Goal: Communication & Community: Share content

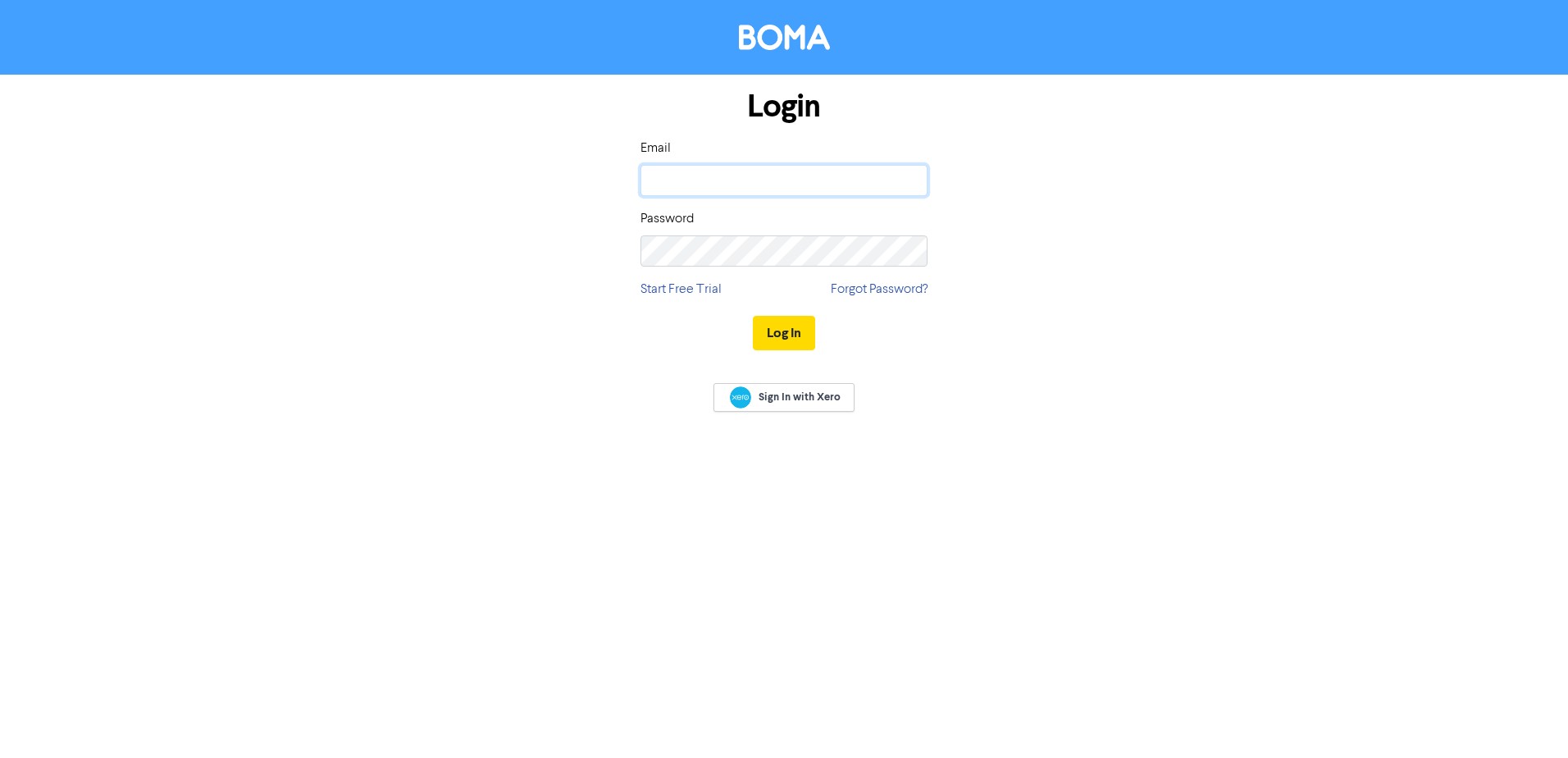
click at [756, 183] on input "email" at bounding box center [784, 180] width 287 height 31
type input "lana@achievebusiness.com.au"
click at [752, 316] on button "Log In" at bounding box center [784, 333] width 62 height 34
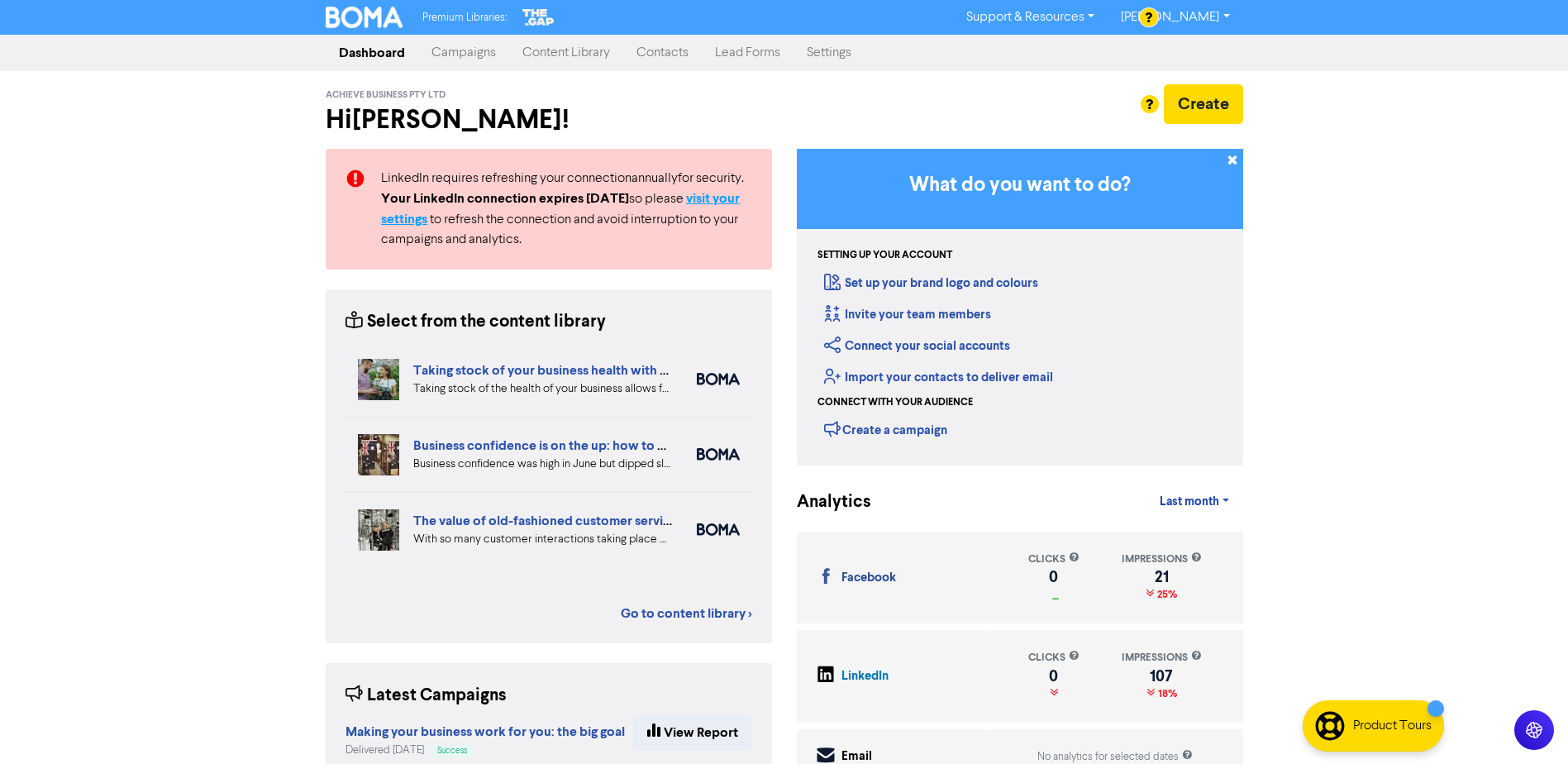
drag, startPoint x: 623, startPoint y: 207, endPoint x: 722, endPoint y: 194, distance: 99.8
click at [722, 194] on div "LinkedIn requires refreshing your connection annually for security. Your Linked…" at bounding box center [567, 209] width 396 height 81
click at [727, 195] on strong "visit your settings" at bounding box center [560, 209] width 358 height 37
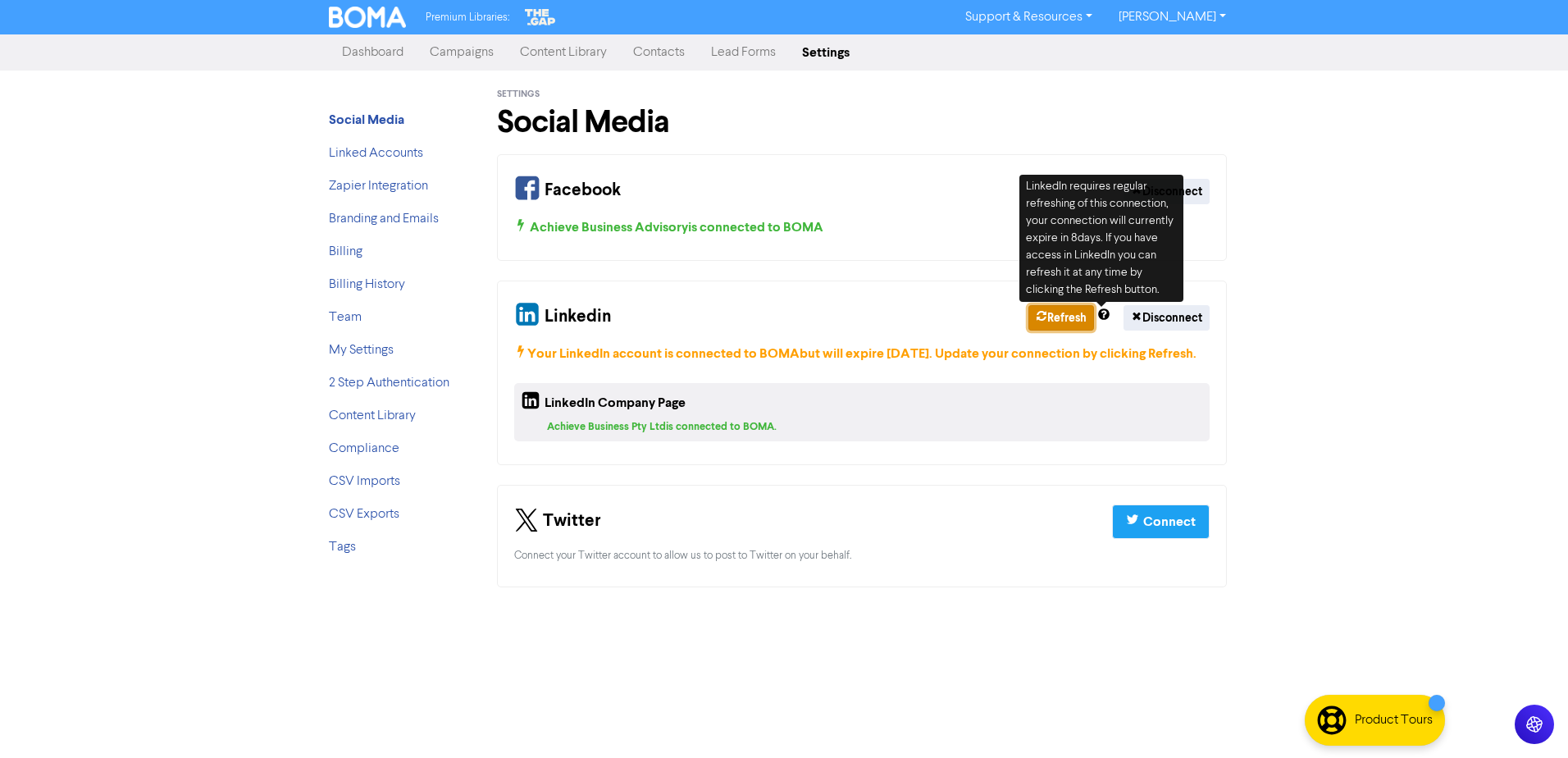
click at [1042, 310] on button "Refresh" at bounding box center [1060, 318] width 65 height 26
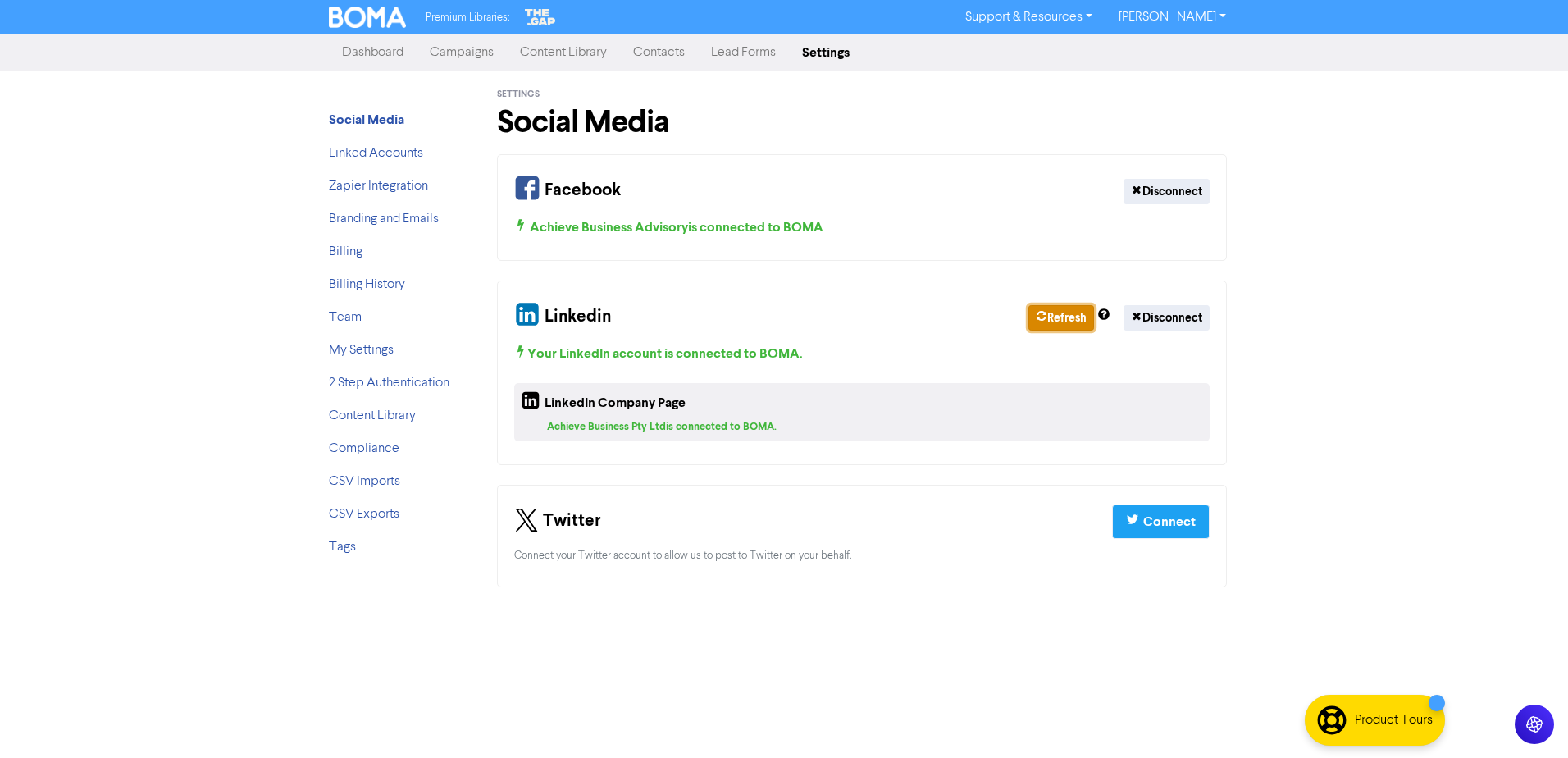
click at [1063, 306] on button "Refresh" at bounding box center [1060, 318] width 65 height 26
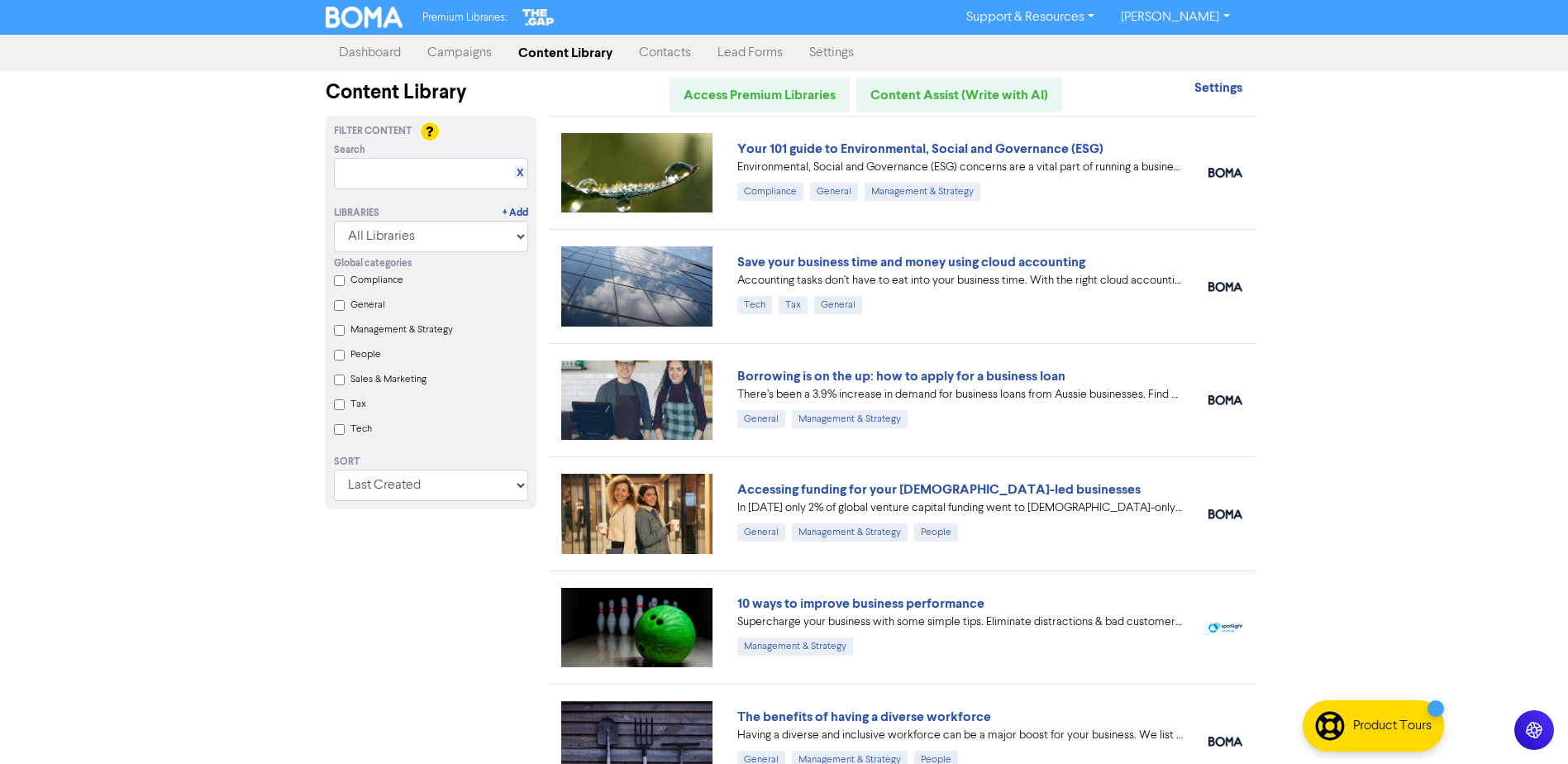
click at [352, 352] on label "People" at bounding box center [366, 354] width 30 height 15
click at [345, 352] on input "People" at bounding box center [338, 354] width 10 height 10
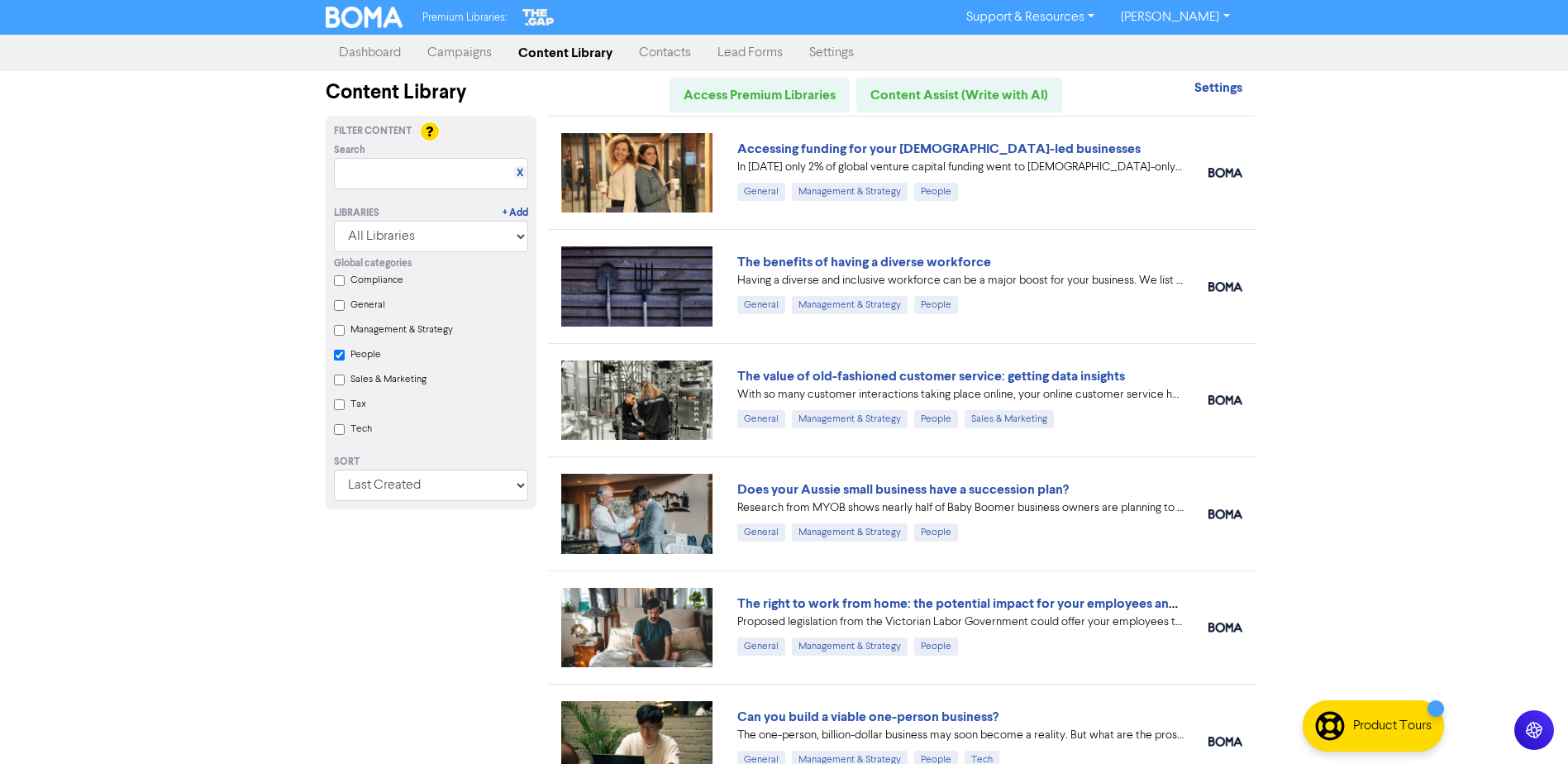
click at [369, 309] on label "General" at bounding box center [368, 305] width 34 height 15
click at [345, 309] on input "General" at bounding box center [338, 305] width 10 height 10
checkbox input "true"
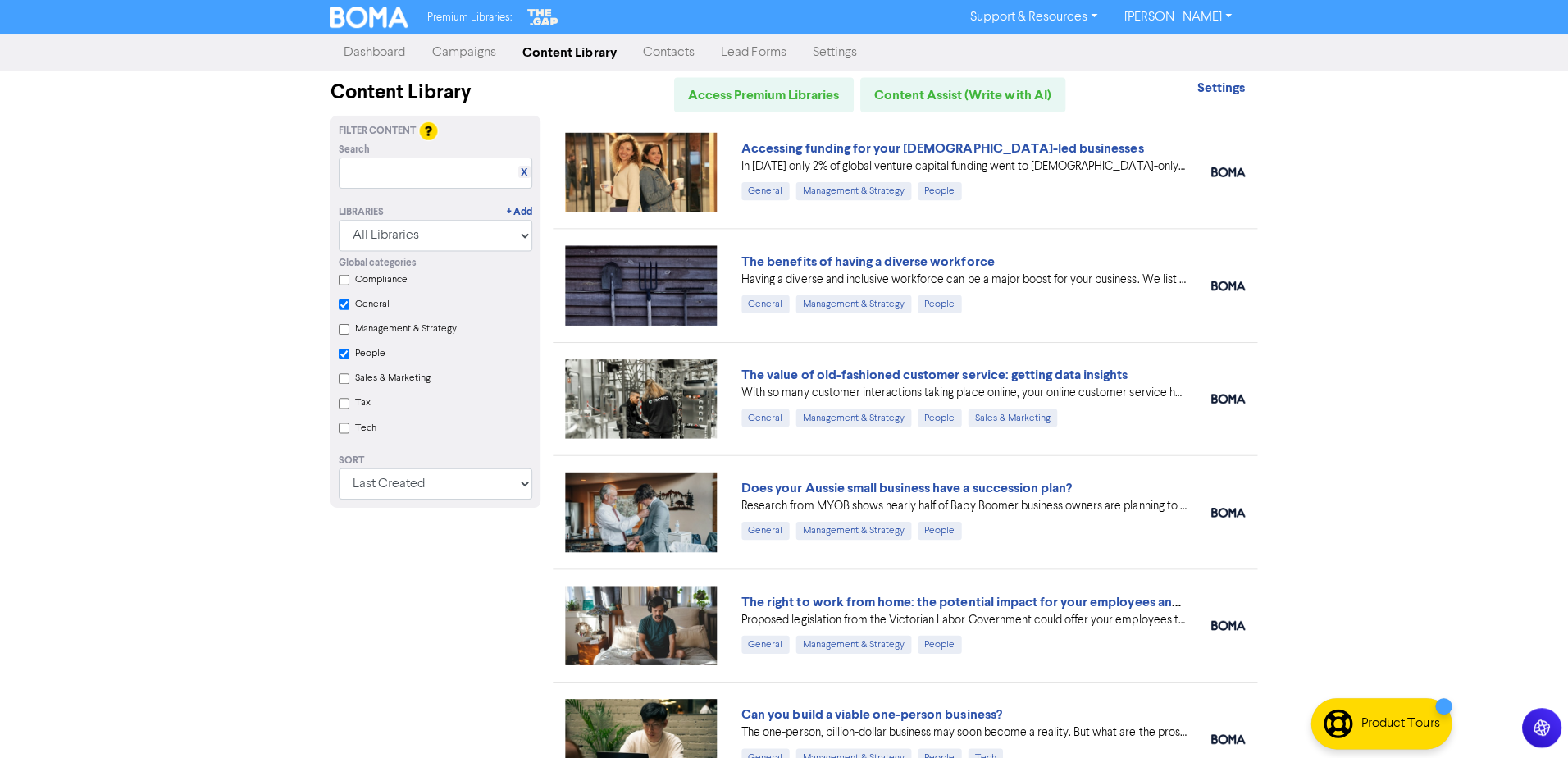
checkbox input "true"
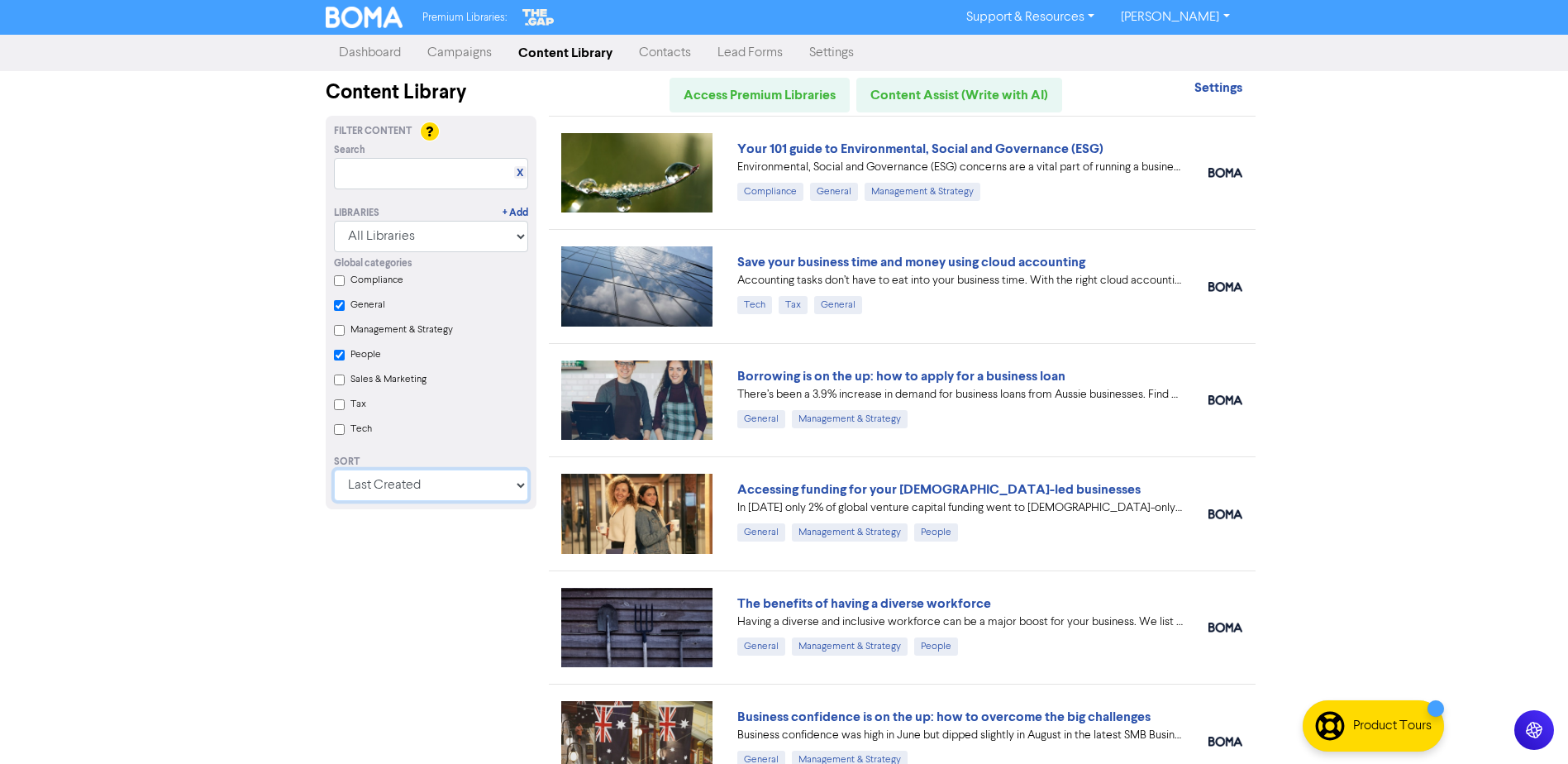
drag, startPoint x: 436, startPoint y: 484, endPoint x: 434, endPoint y: 508, distance: 24.1
click at [436, 484] on select "Last Created First Created Title Ascending Title Descending Library Ascending L…" at bounding box center [431, 485] width 194 height 31
select select "available_from asc, id asc"
click at [340, 475] on select "Last Created First Created Title Ascending Title Descending Library Ascending L…" at bounding box center [431, 485] width 194 height 31
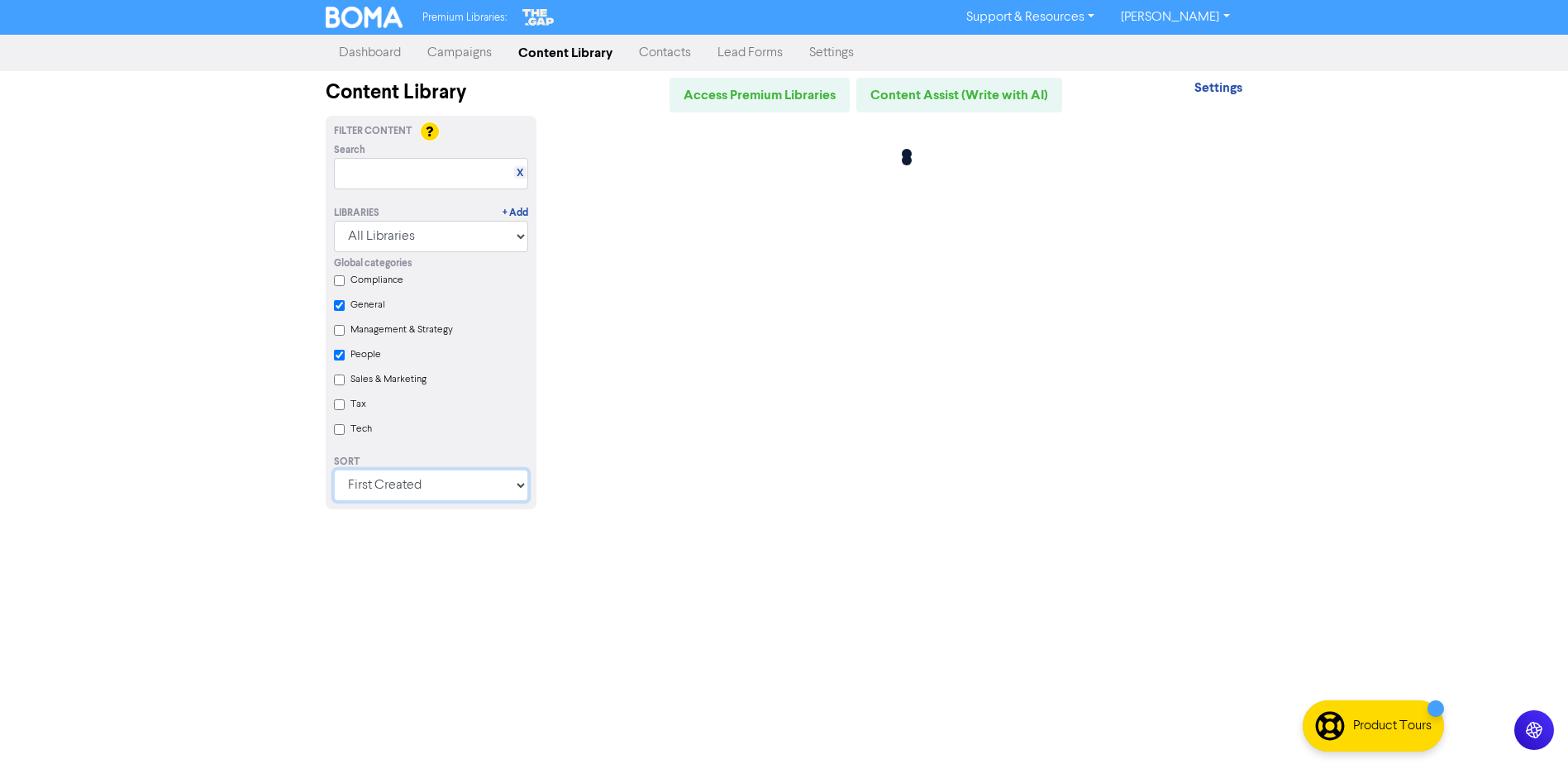
checkbox input "true"
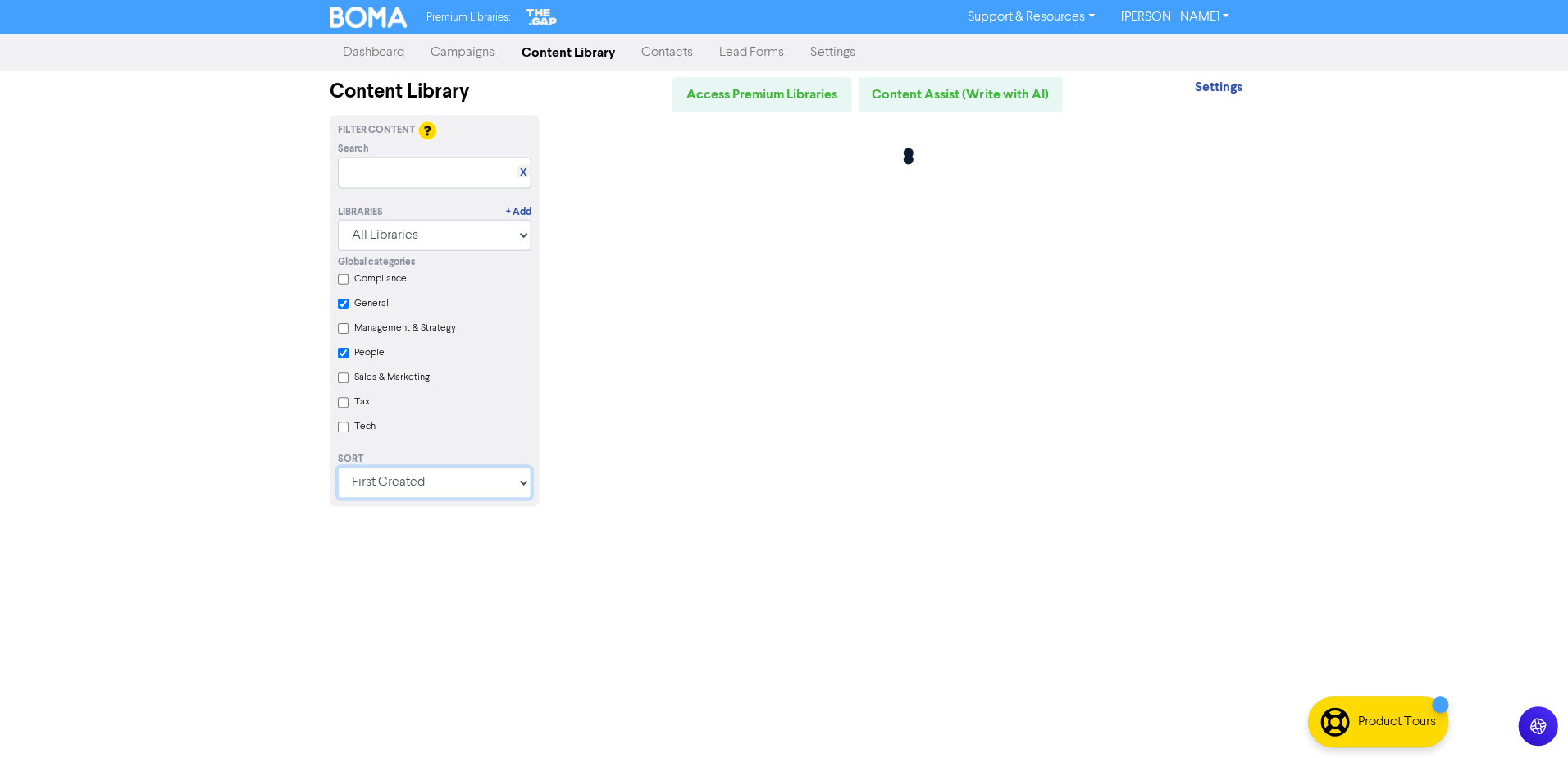
checkbox input "true"
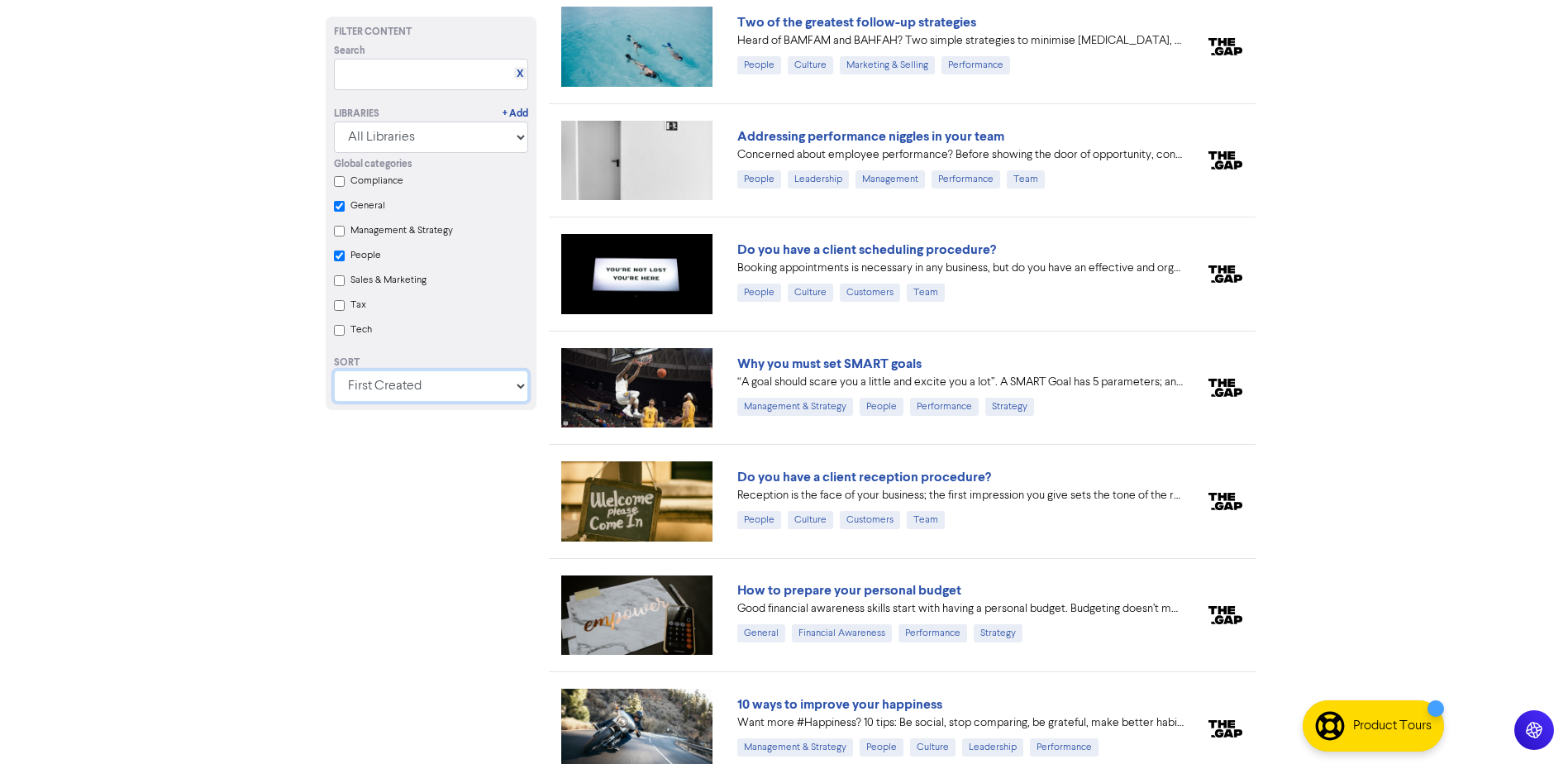
checkbox input "true"
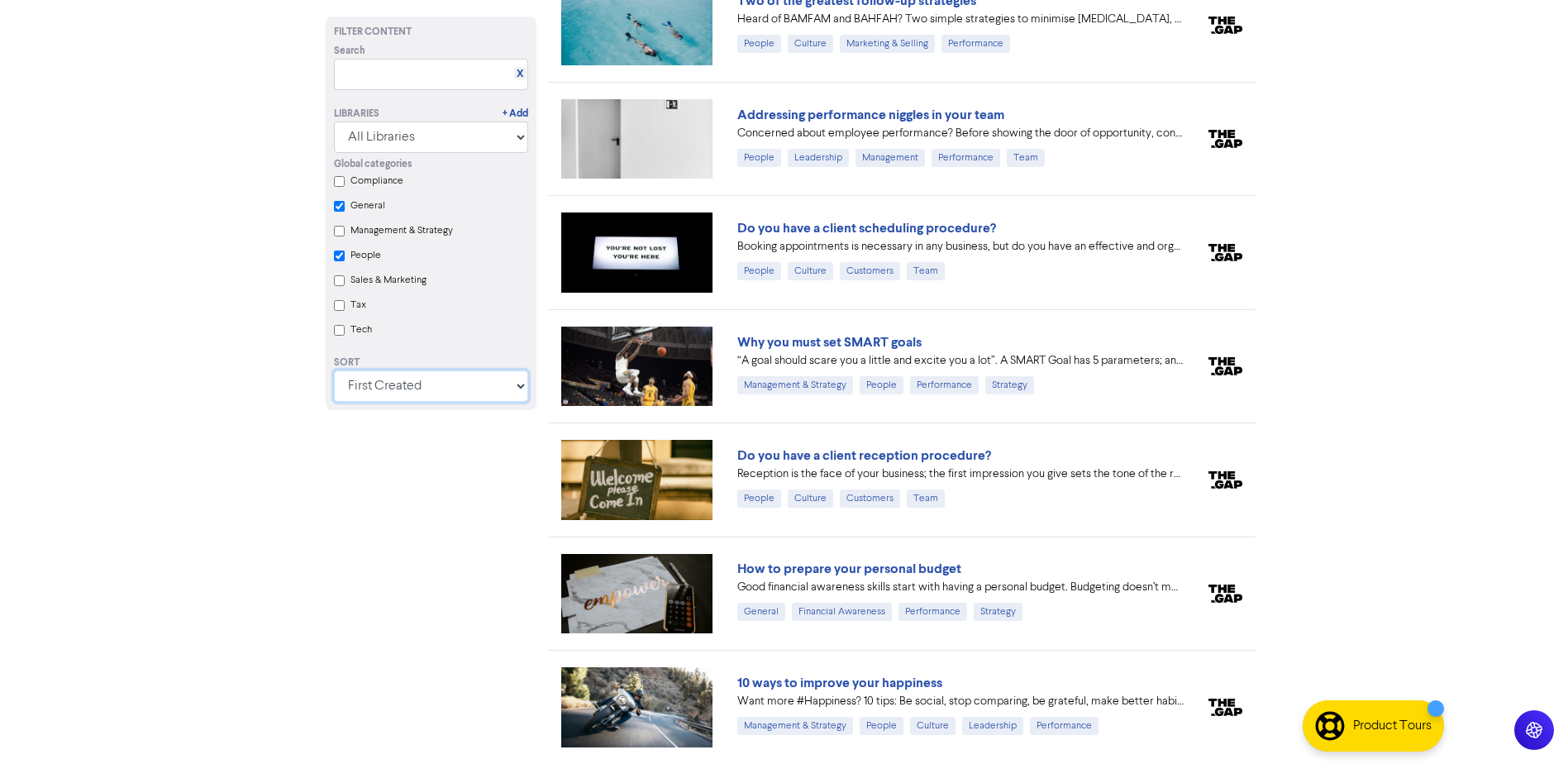
scroll to position [571, 0]
checkbox input "true"
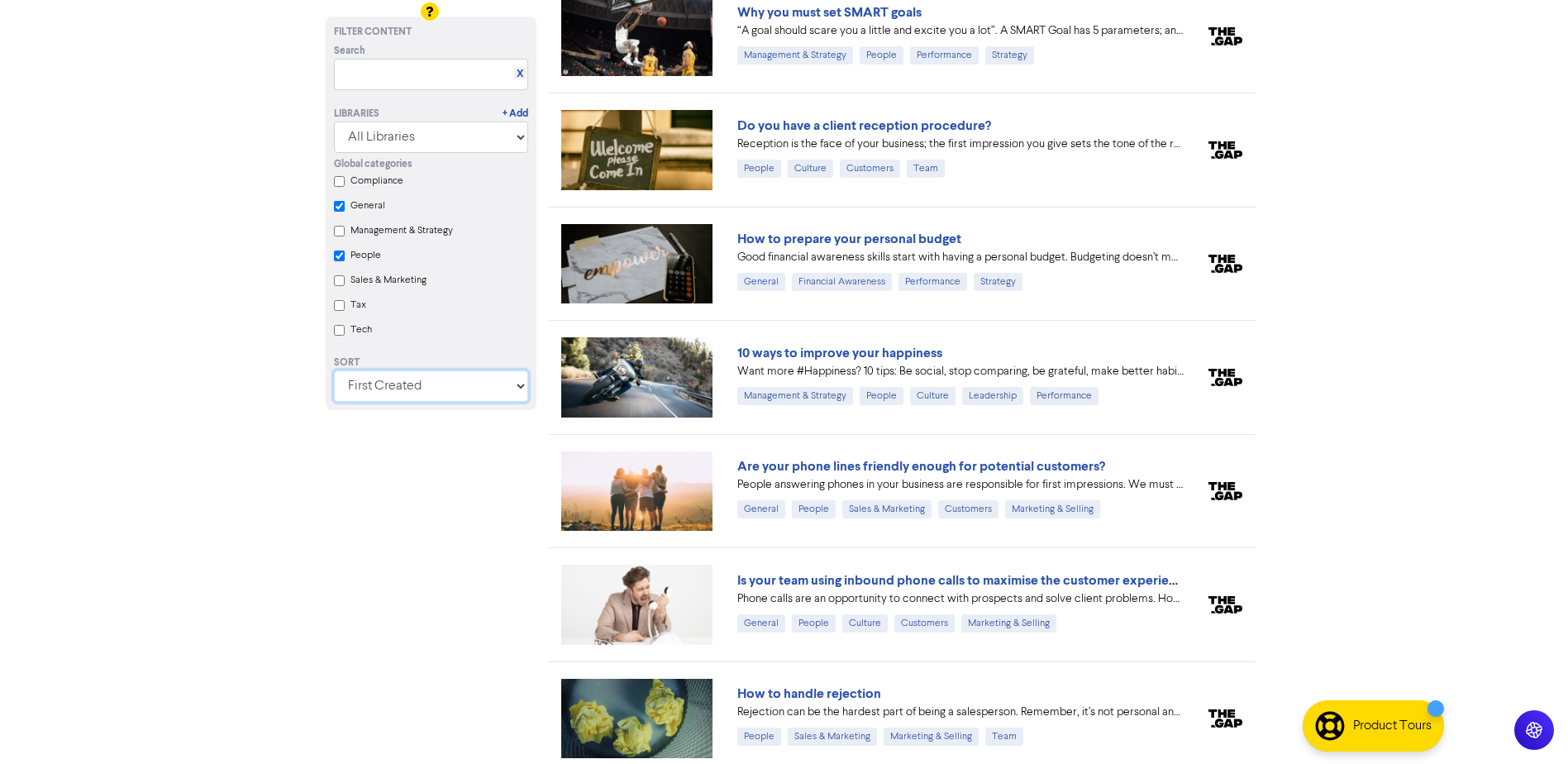
scroll to position [819, 0]
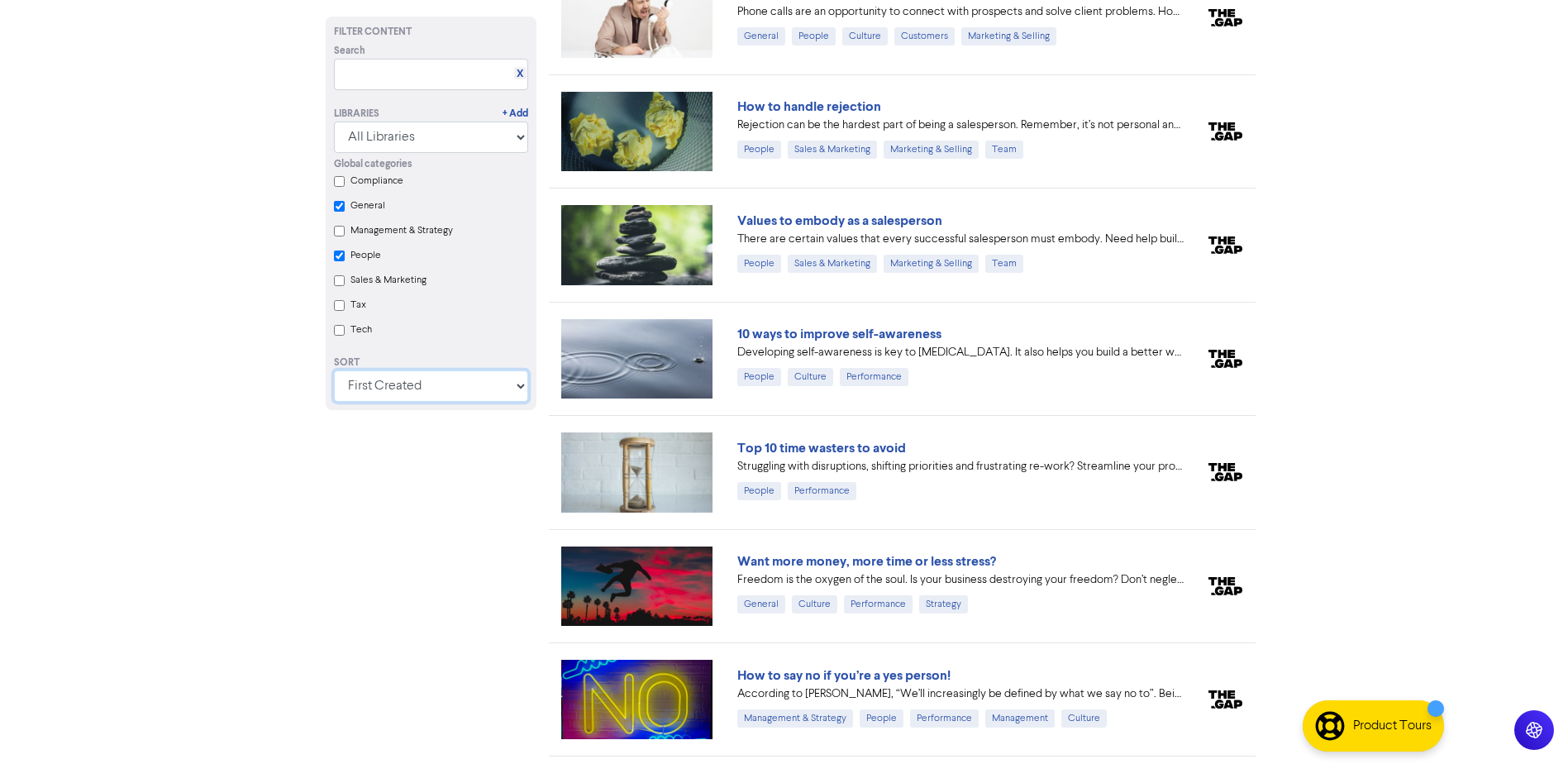
checkbox input "true"
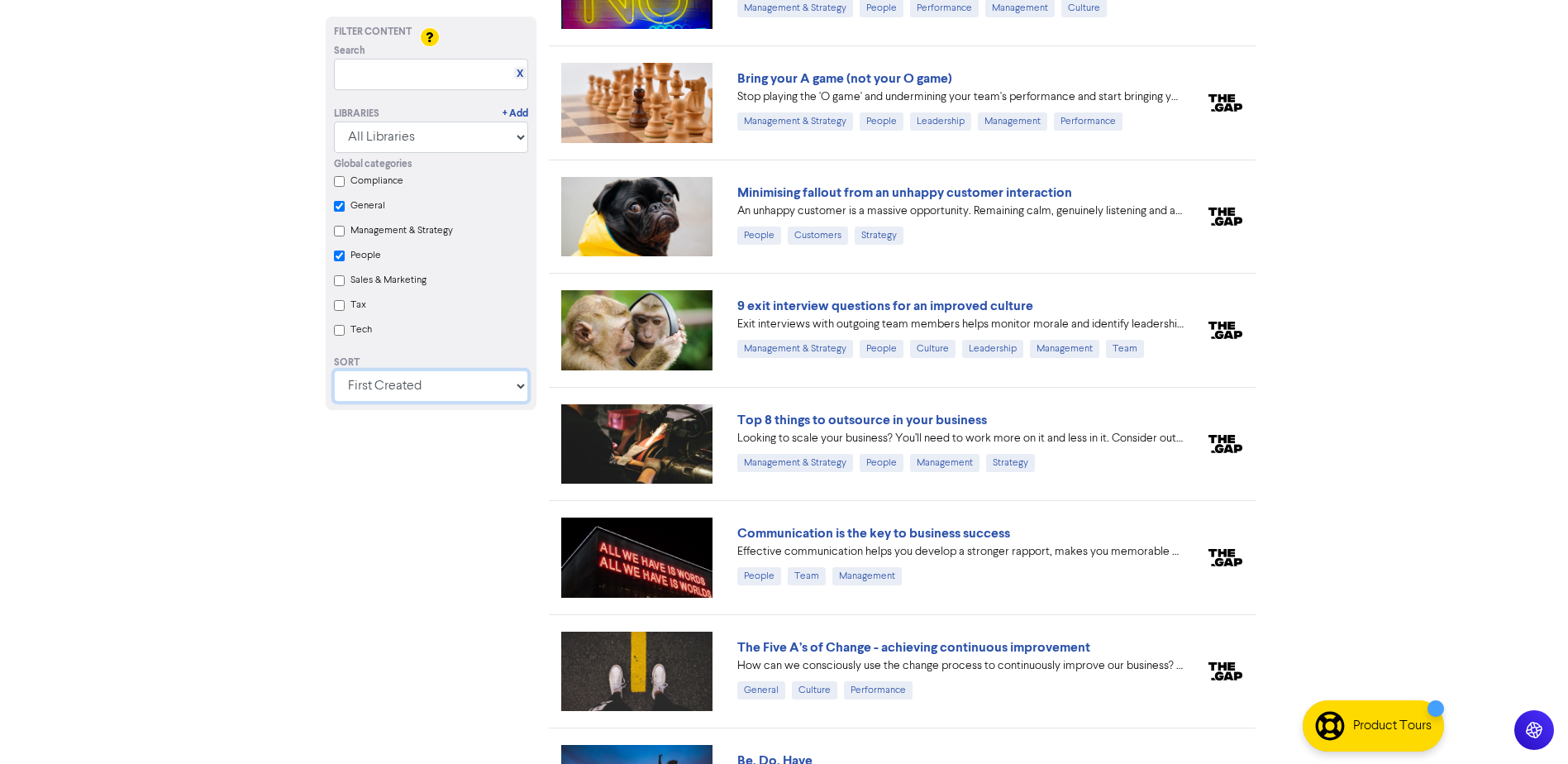
scroll to position [2120, 0]
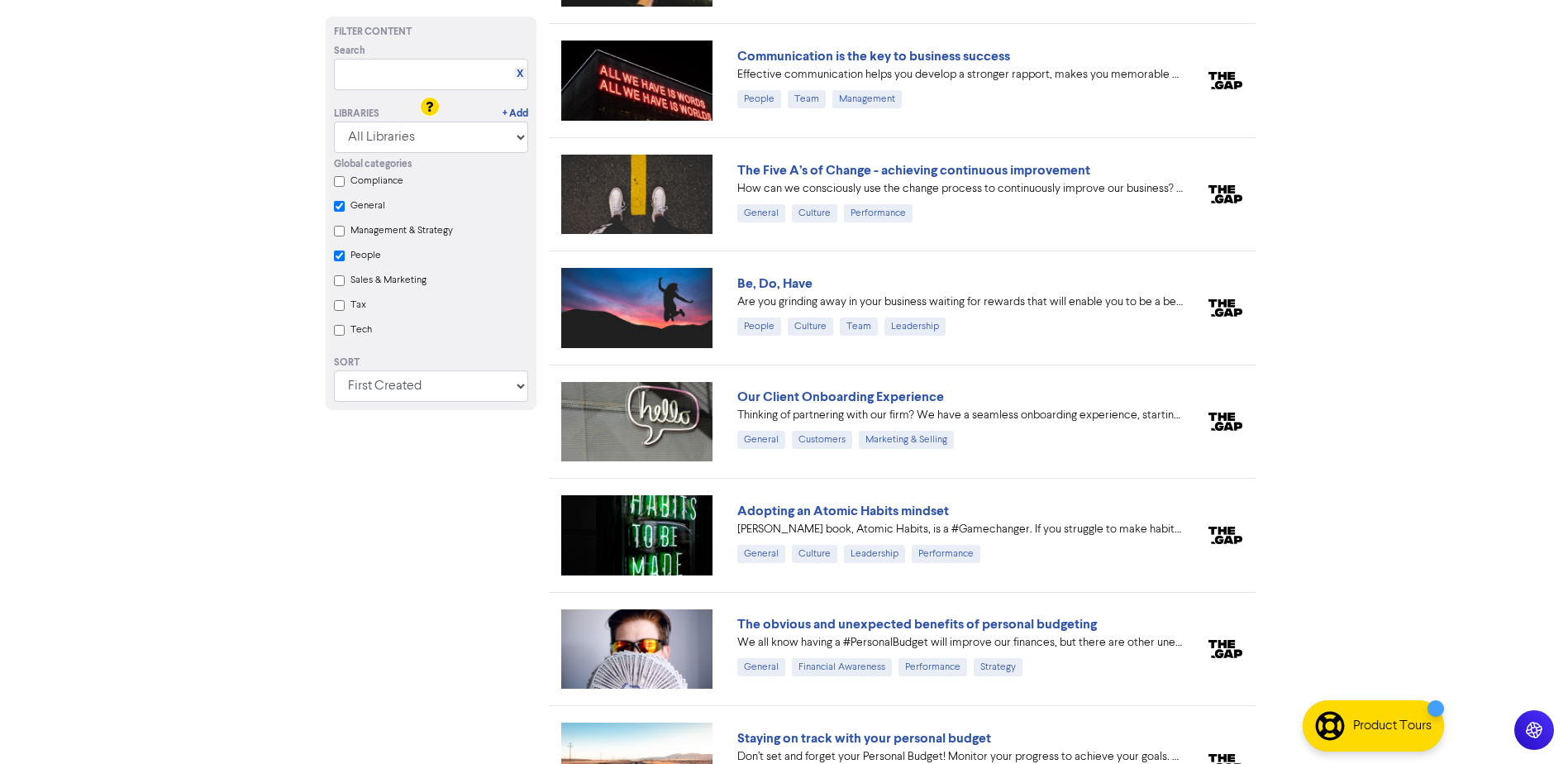
checkbox input "true"
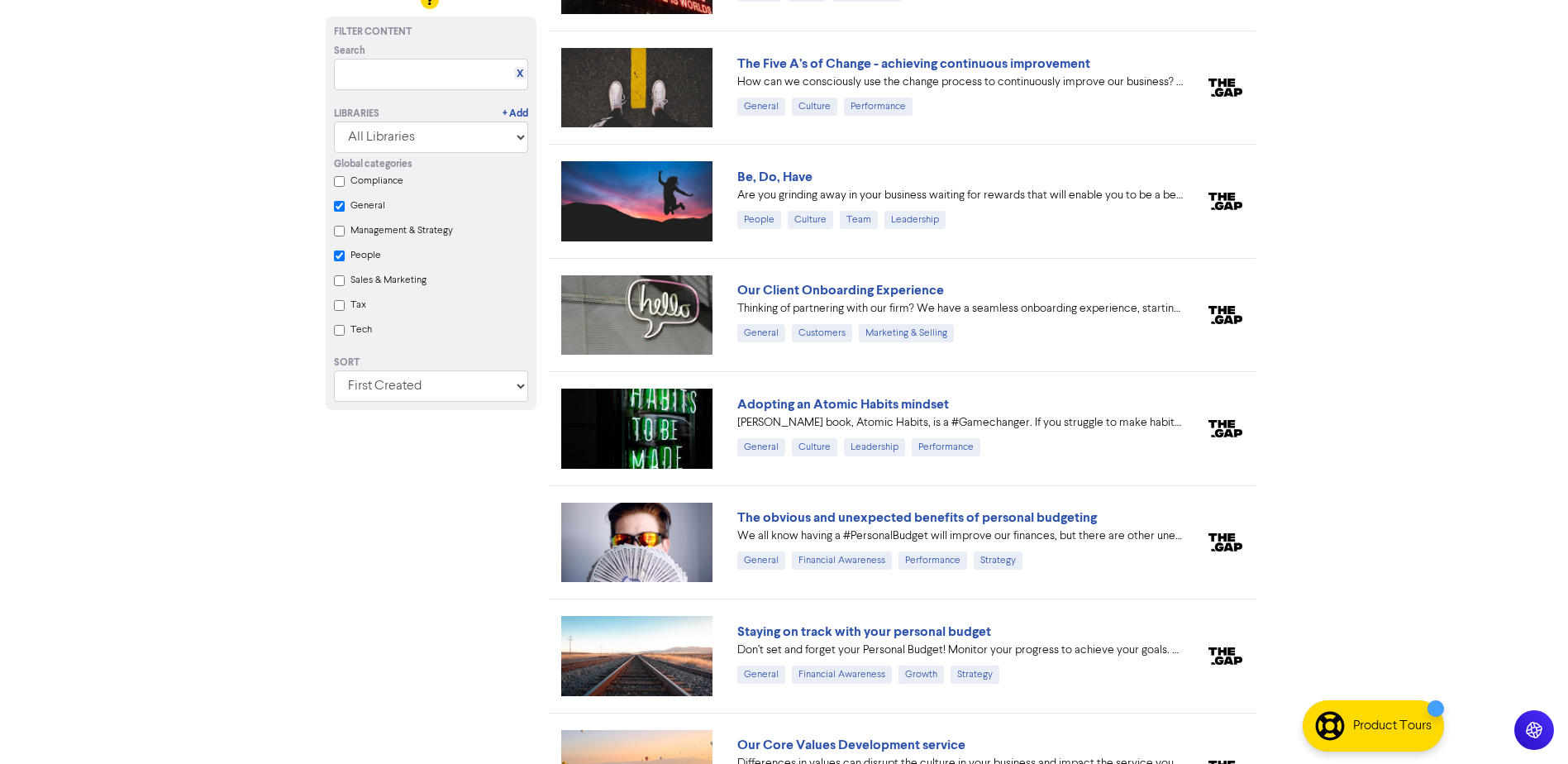
checkbox input "true"
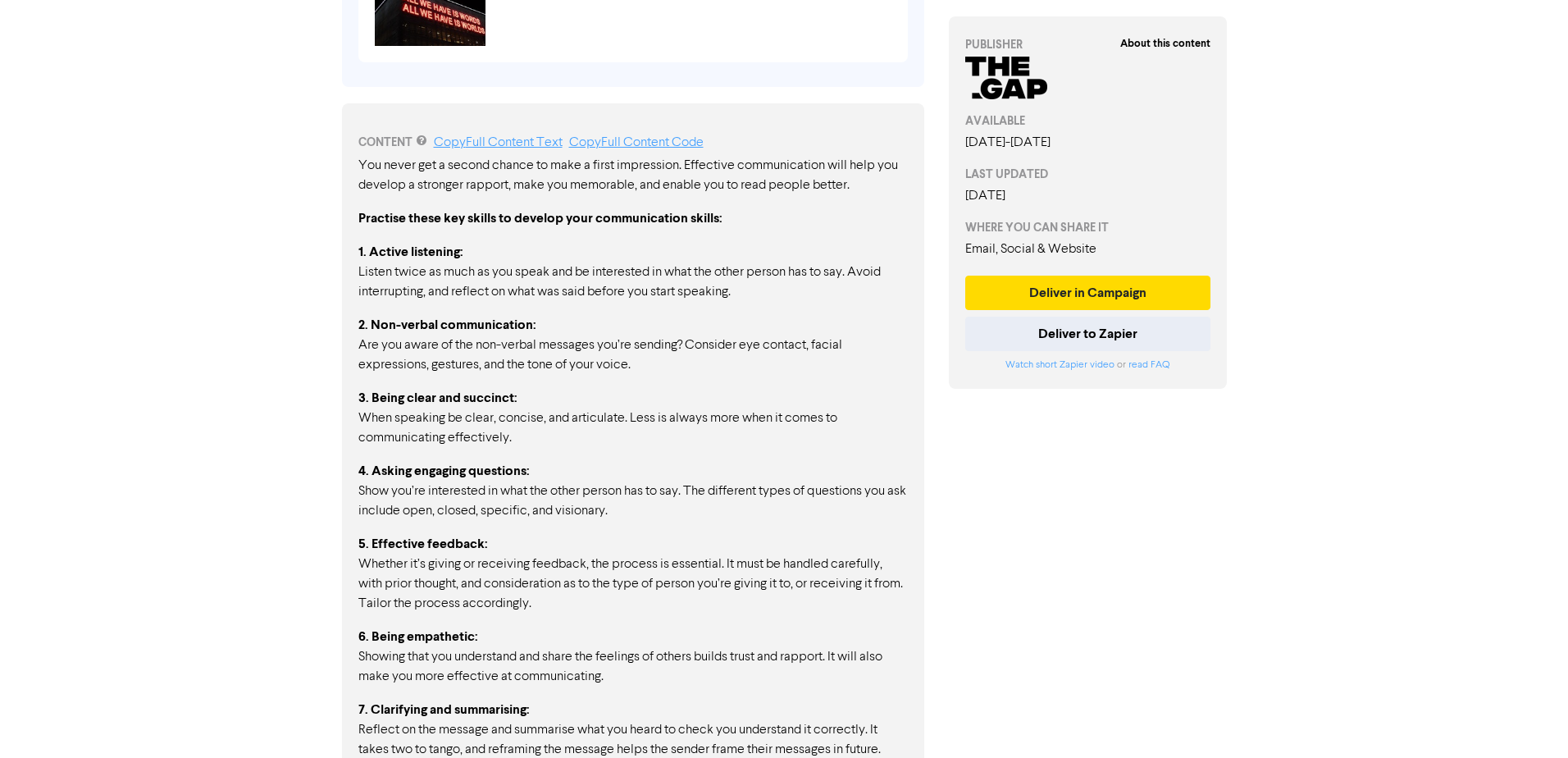
scroll to position [942, 0]
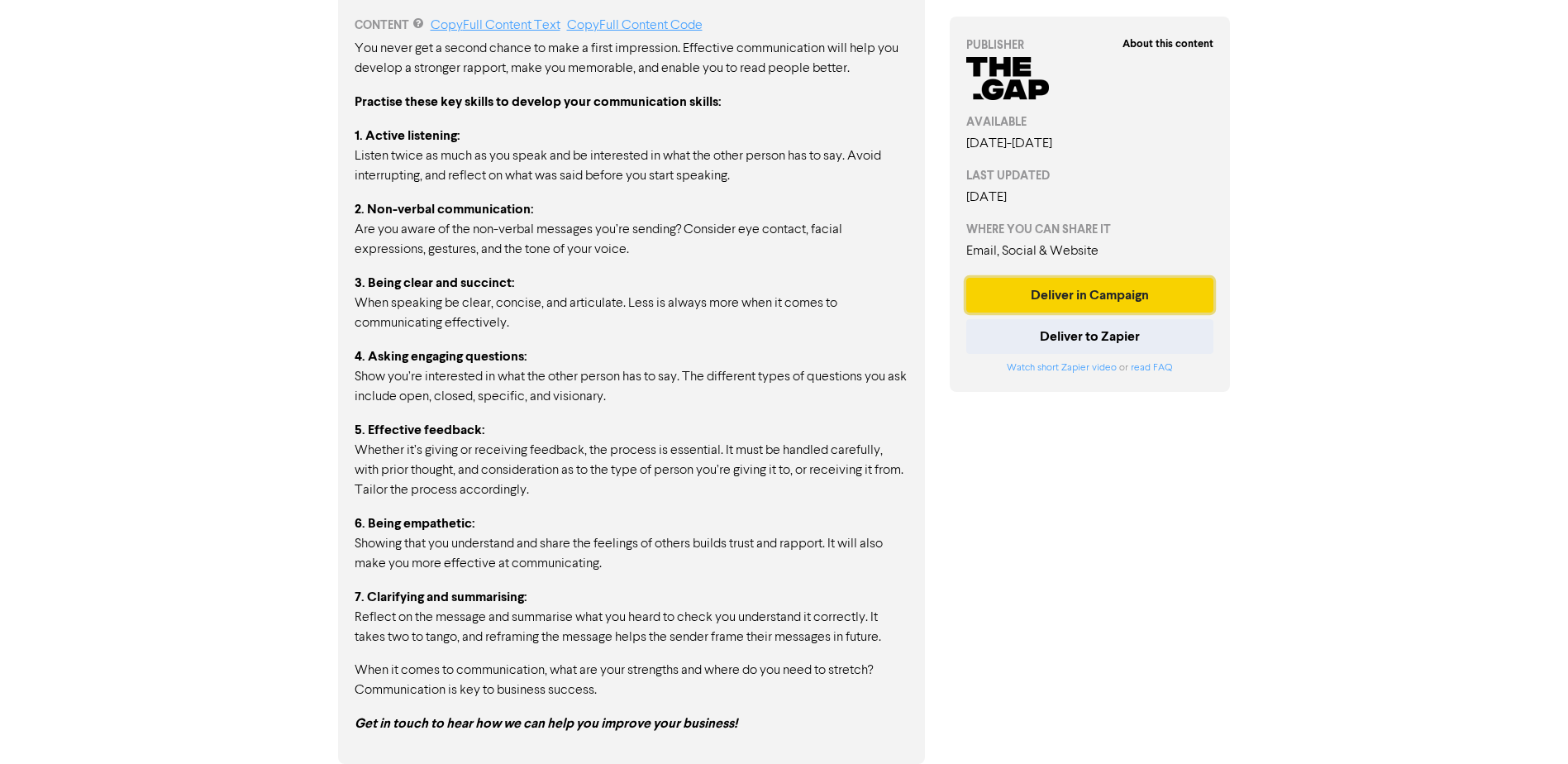
click at [1142, 299] on button "Deliver in Campaign" at bounding box center [1090, 294] width 248 height 34
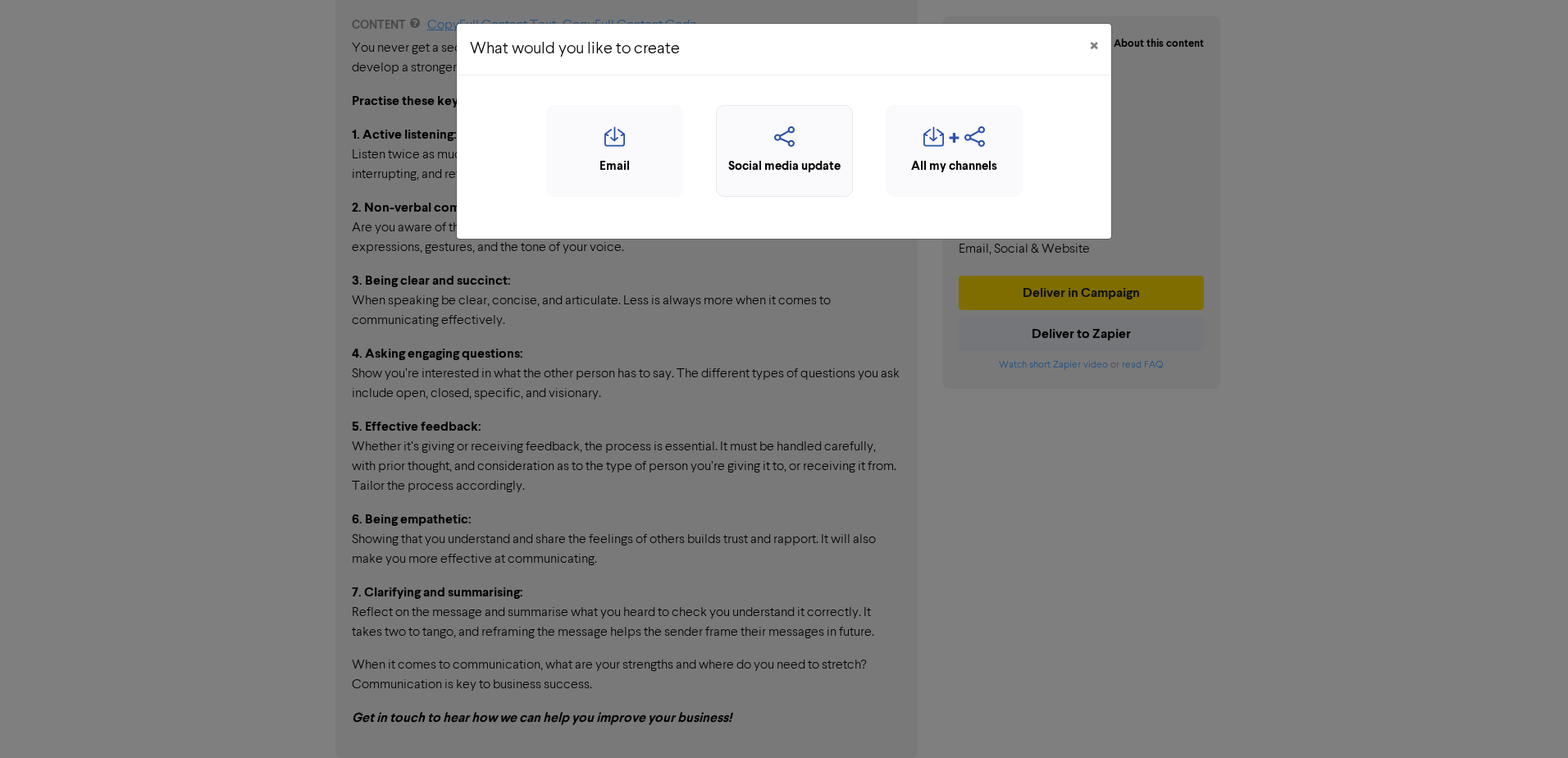
click at [778, 165] on div "Social media update" at bounding box center [784, 167] width 119 height 19
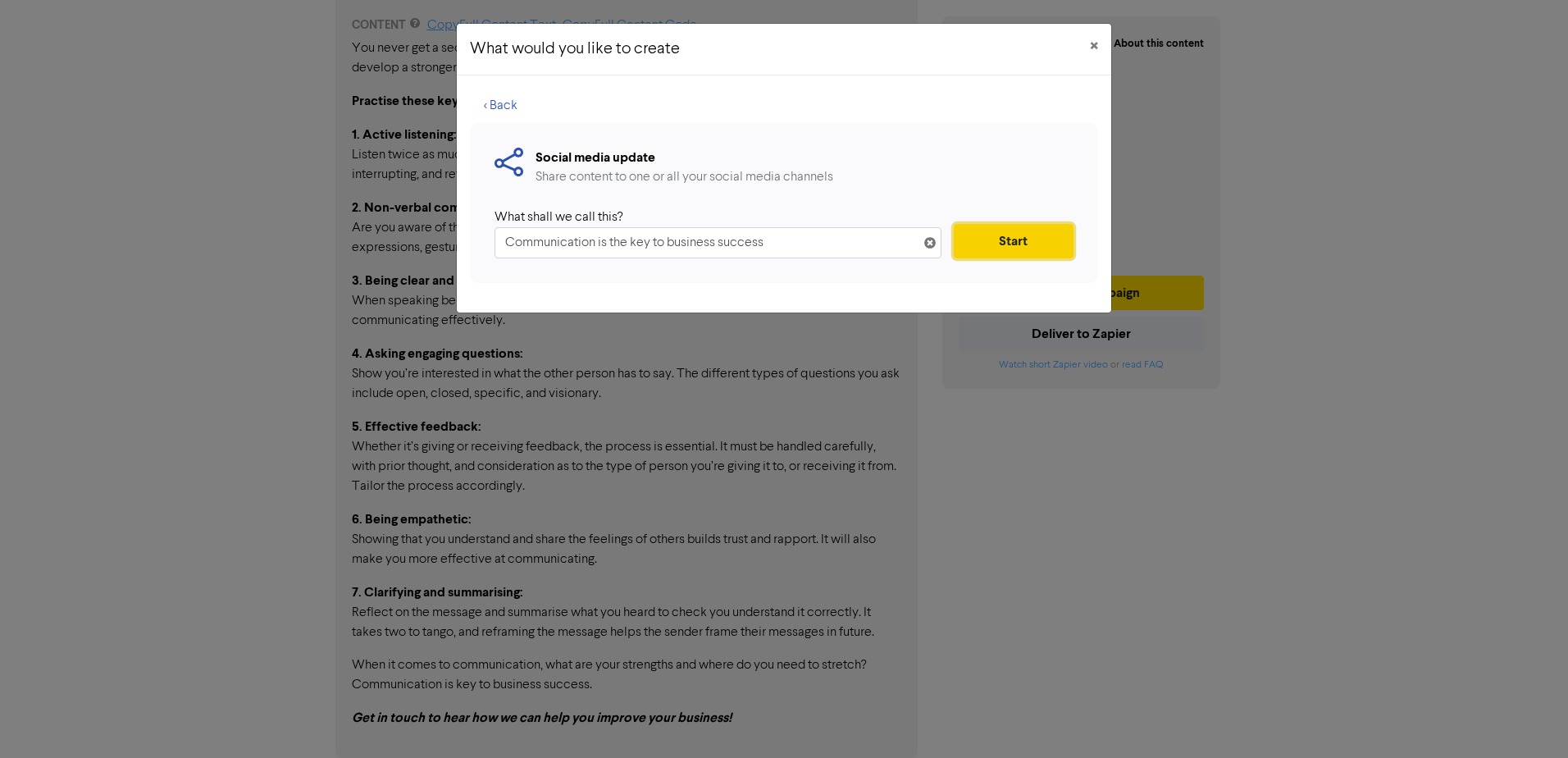
click at [979, 229] on button "Start" at bounding box center [1013, 241] width 120 height 34
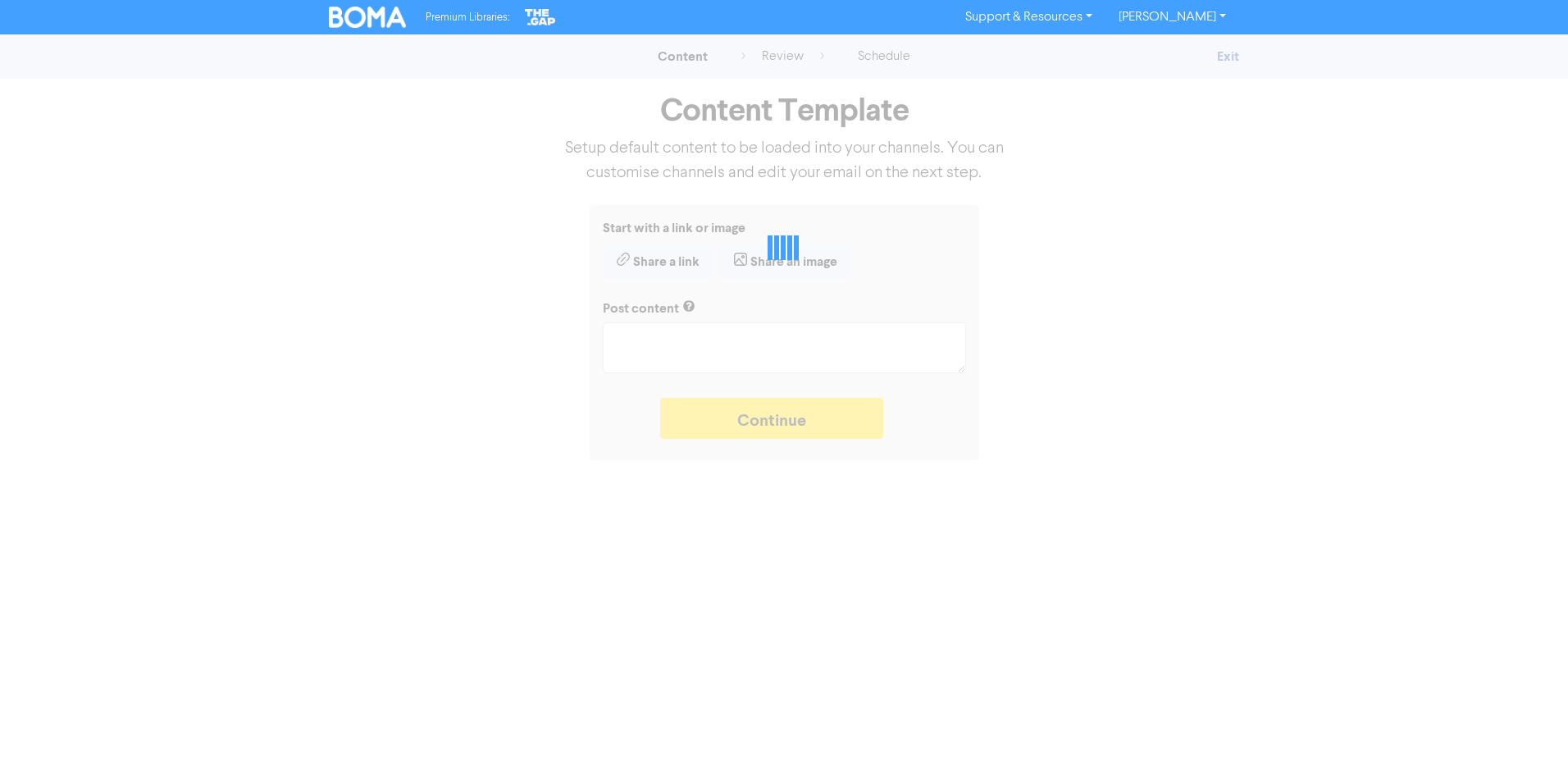
type textarea "x"
type textarea "Effective communication helps you develop a stronger rapport, makes you memorab…"
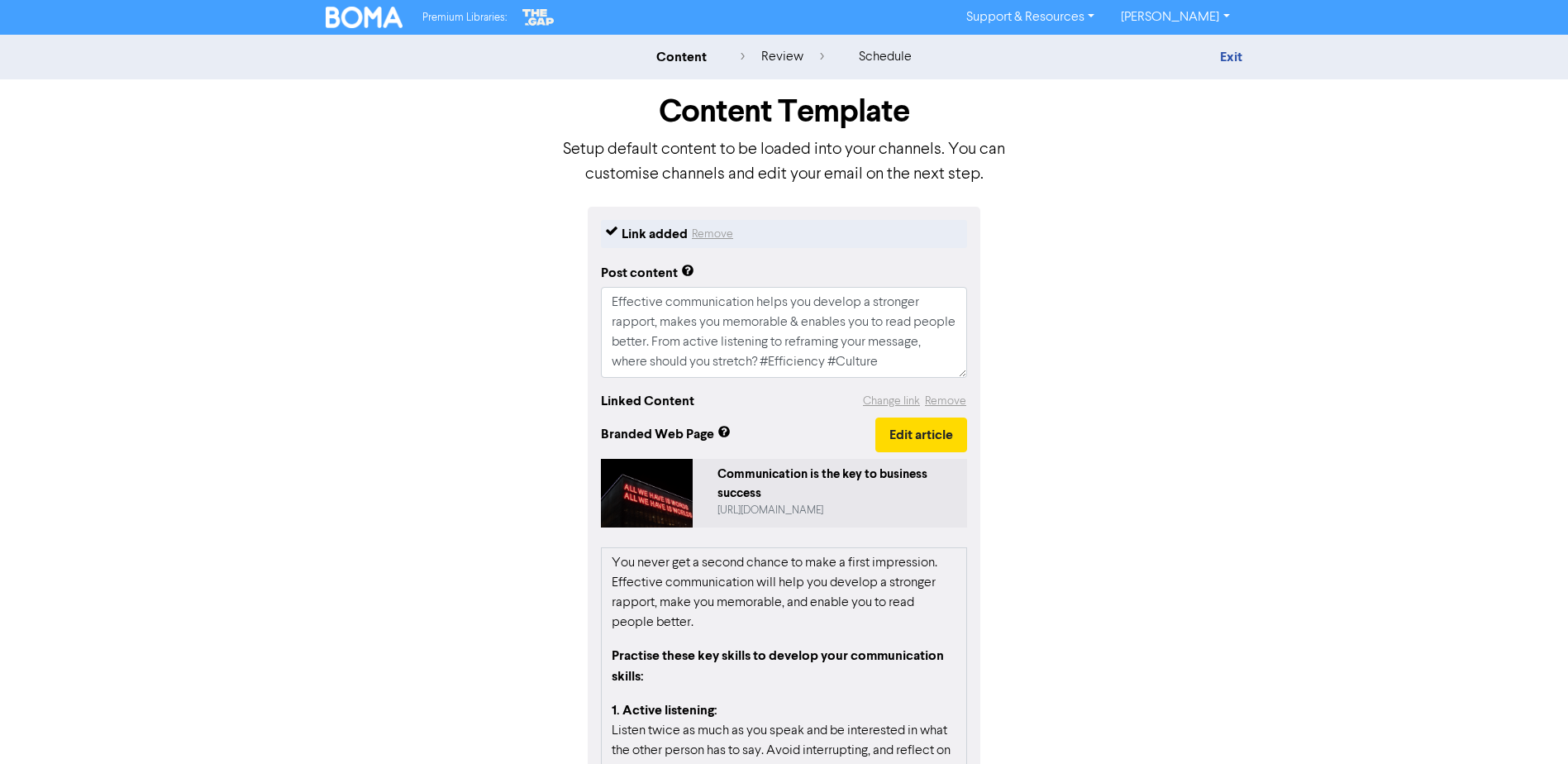
scroll to position [83, 0]
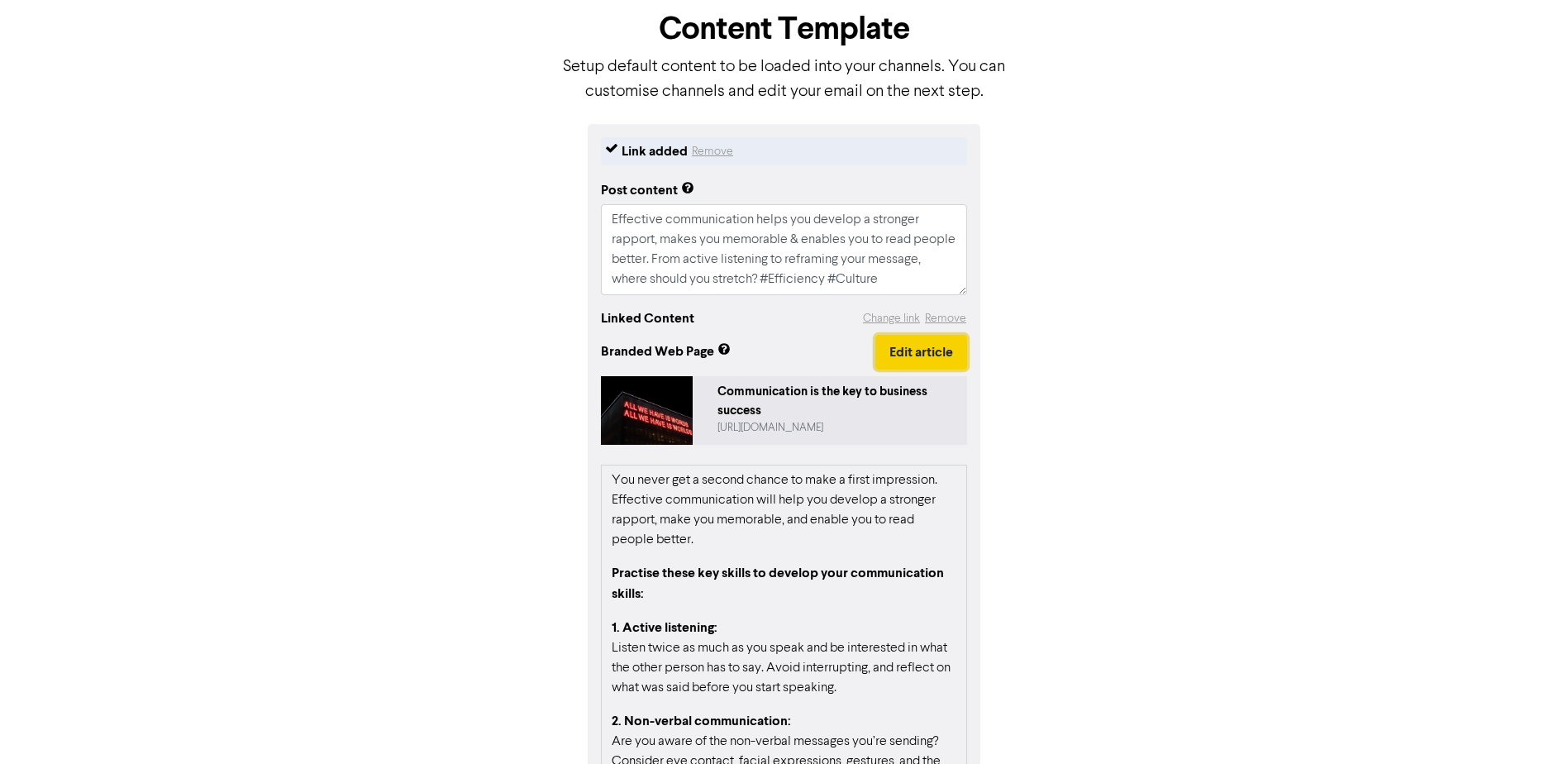
click at [917, 351] on button "Edit article" at bounding box center [921, 352] width 91 height 34
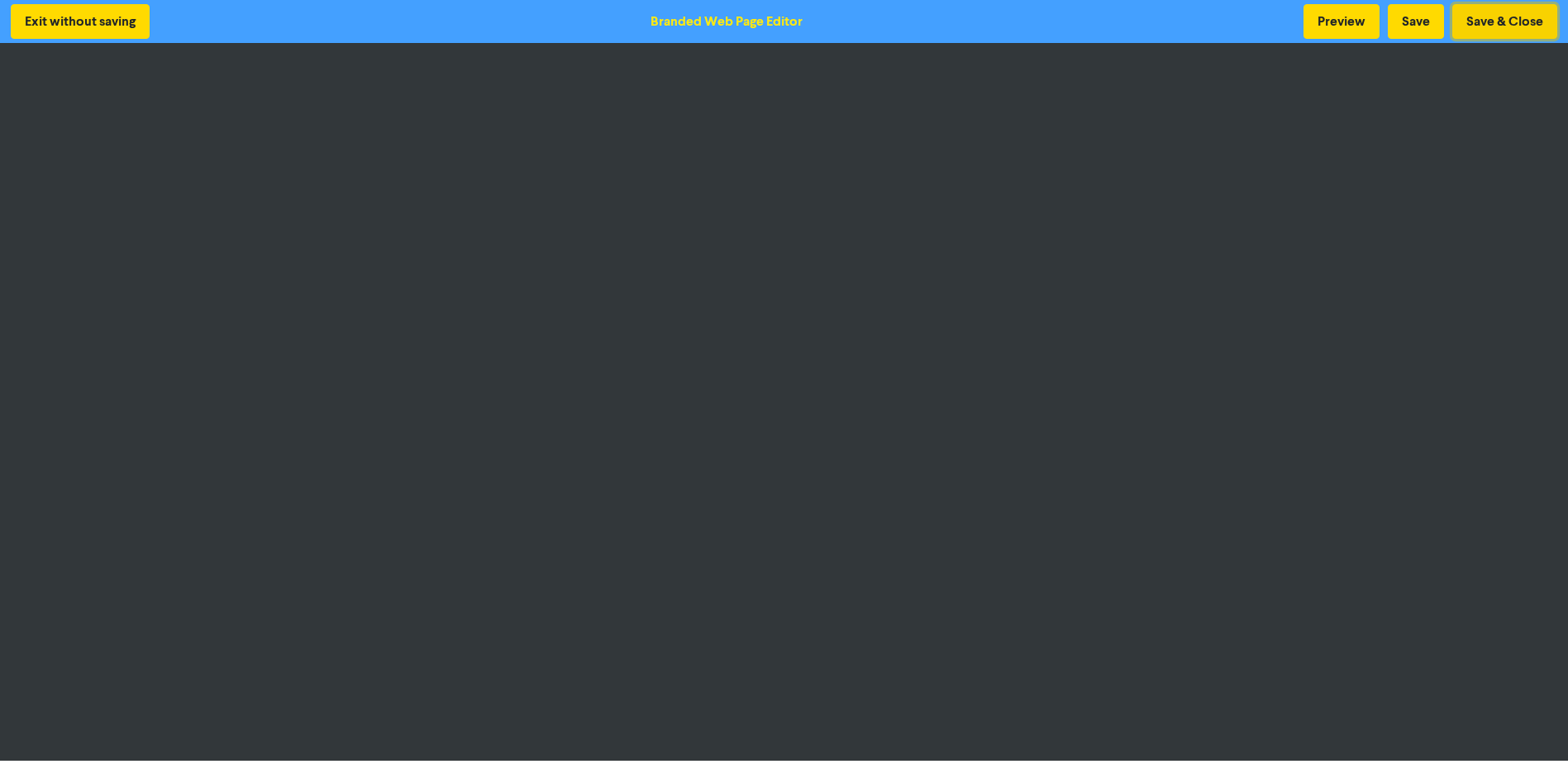
click at [1494, 22] on button "Save & Close" at bounding box center [1504, 21] width 105 height 34
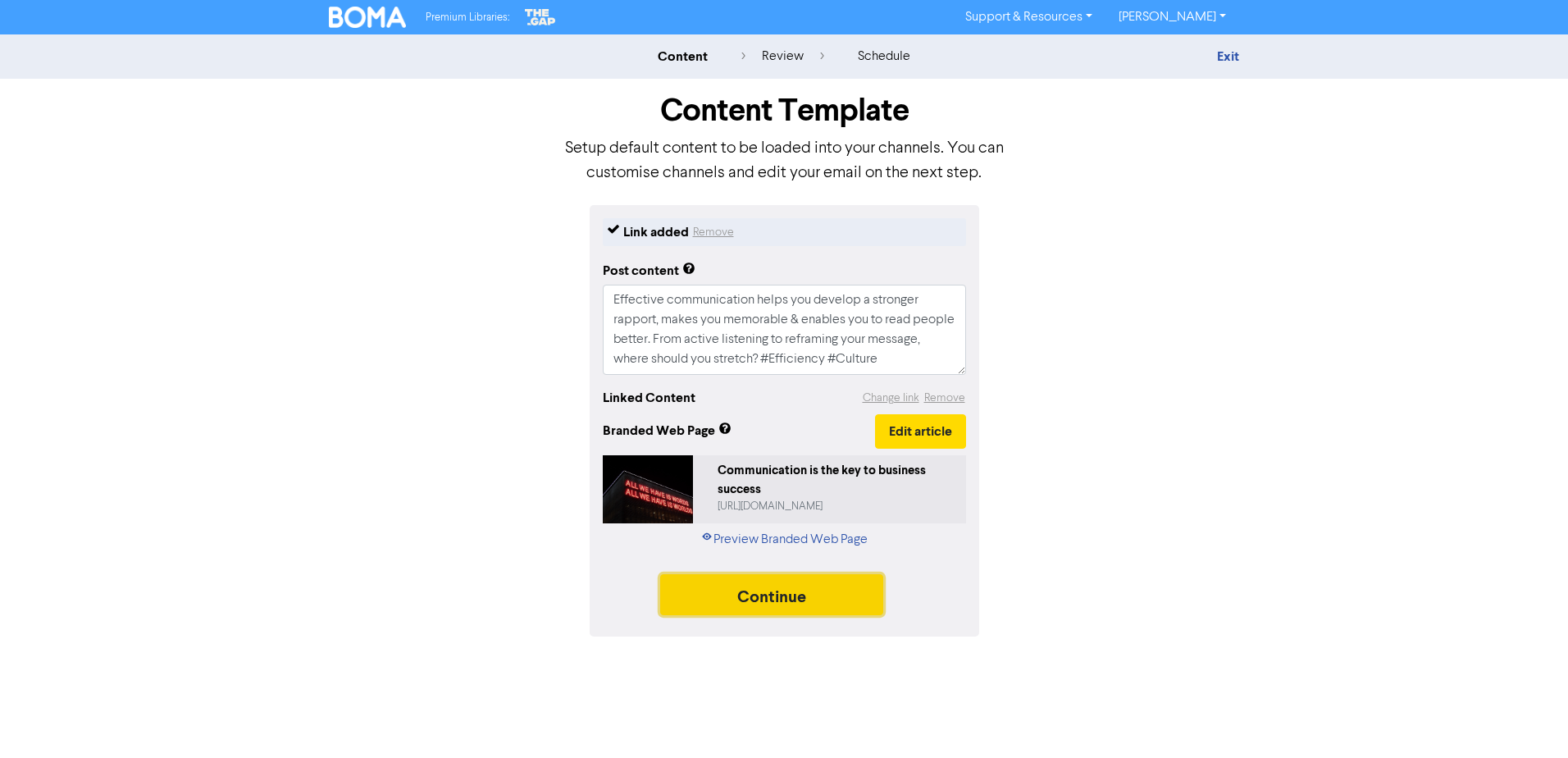
click at [680, 585] on button "Continue" at bounding box center [771, 594] width 223 height 41
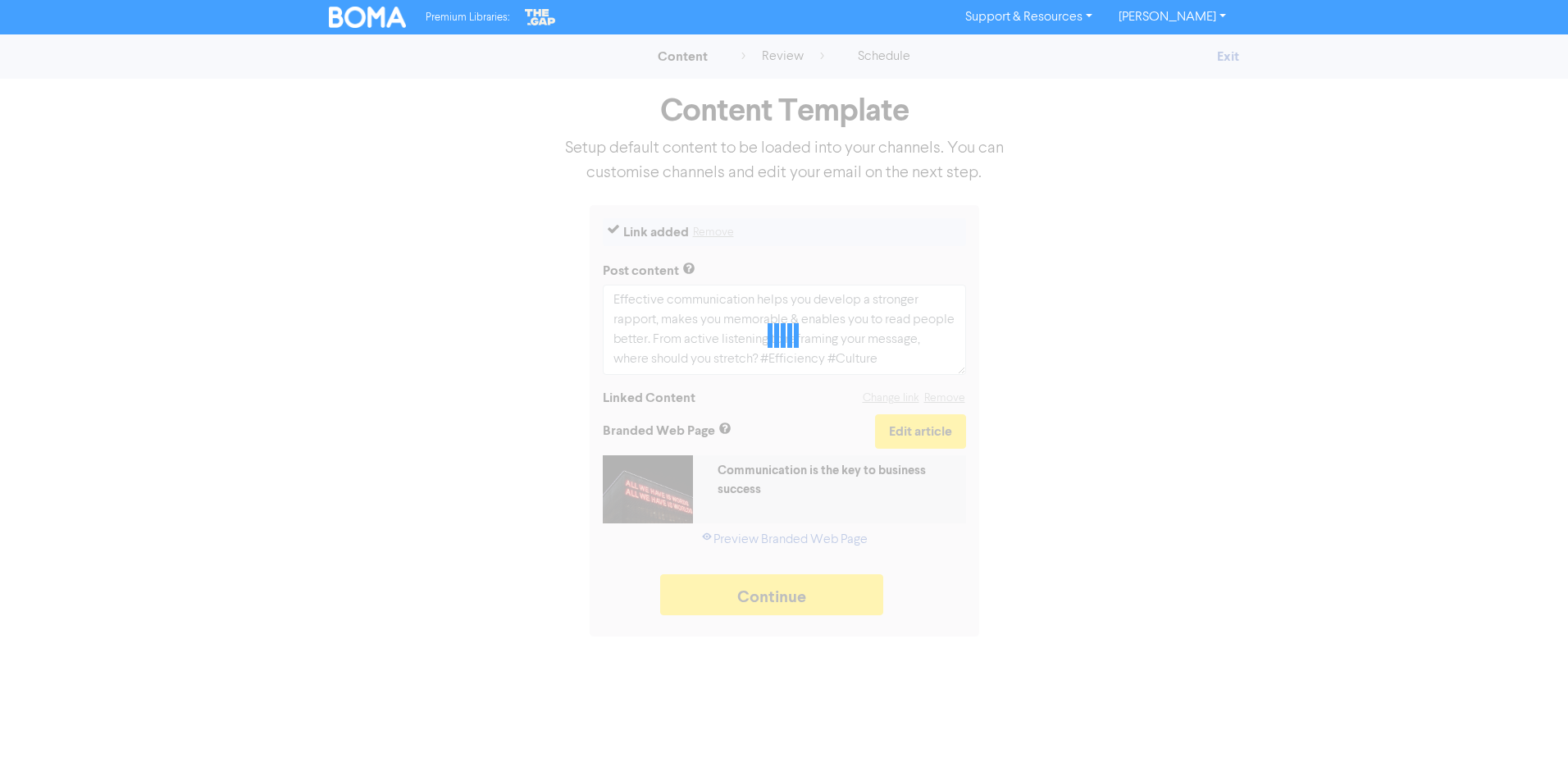
type textarea "x"
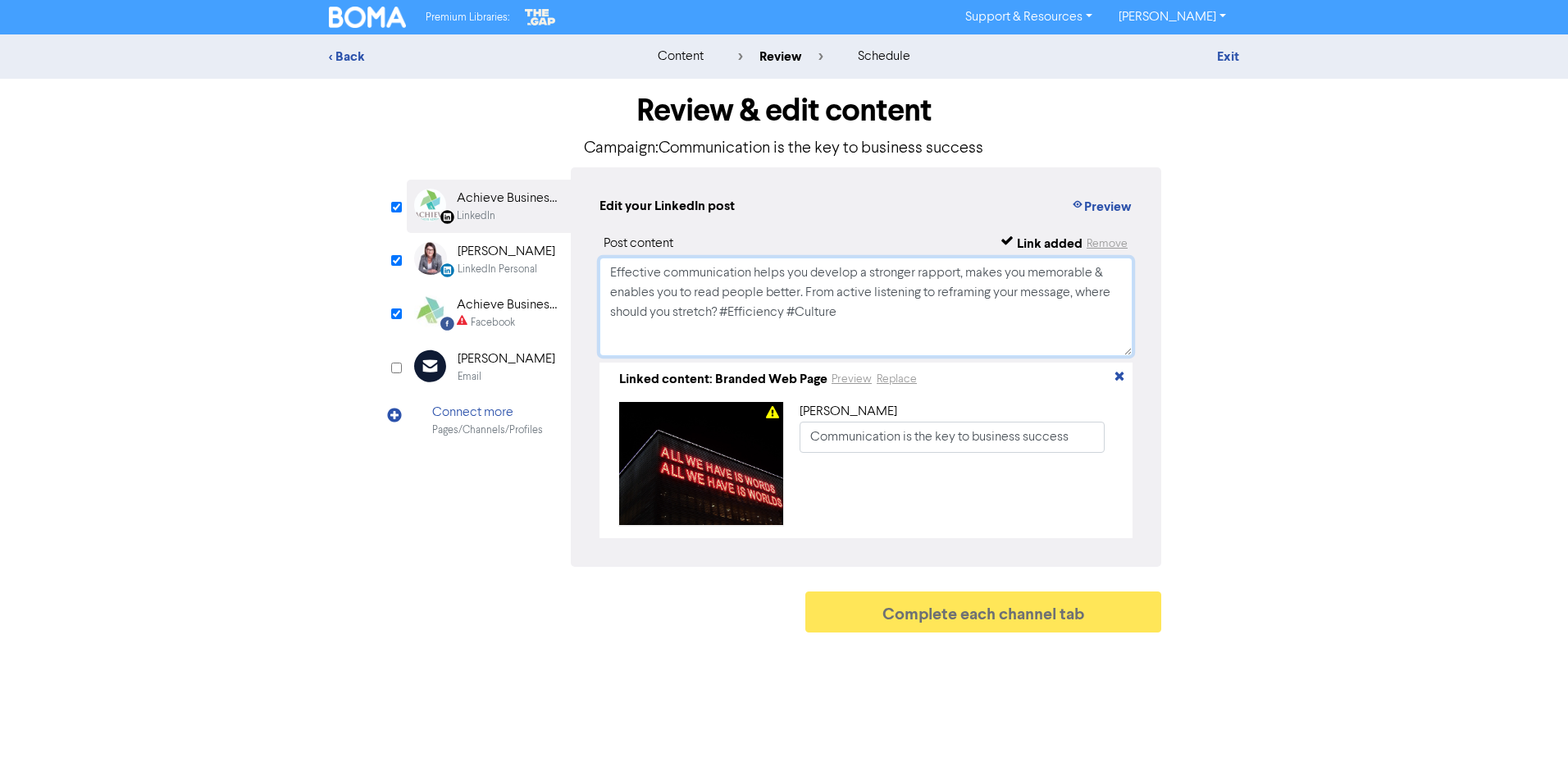
drag, startPoint x: 910, startPoint y: 341, endPoint x: 444, endPoint y: 221, distance: 481.2
click at [444, 221] on div "LinkedIn Page Created with Sketch. Achieve Business Pty Ltd LinkedIn LinkedIn P…" at bounding box center [784, 367] width 754 height 399
click at [494, 311] on div "Achieve Business Advisory" at bounding box center [508, 304] width 105 height 20
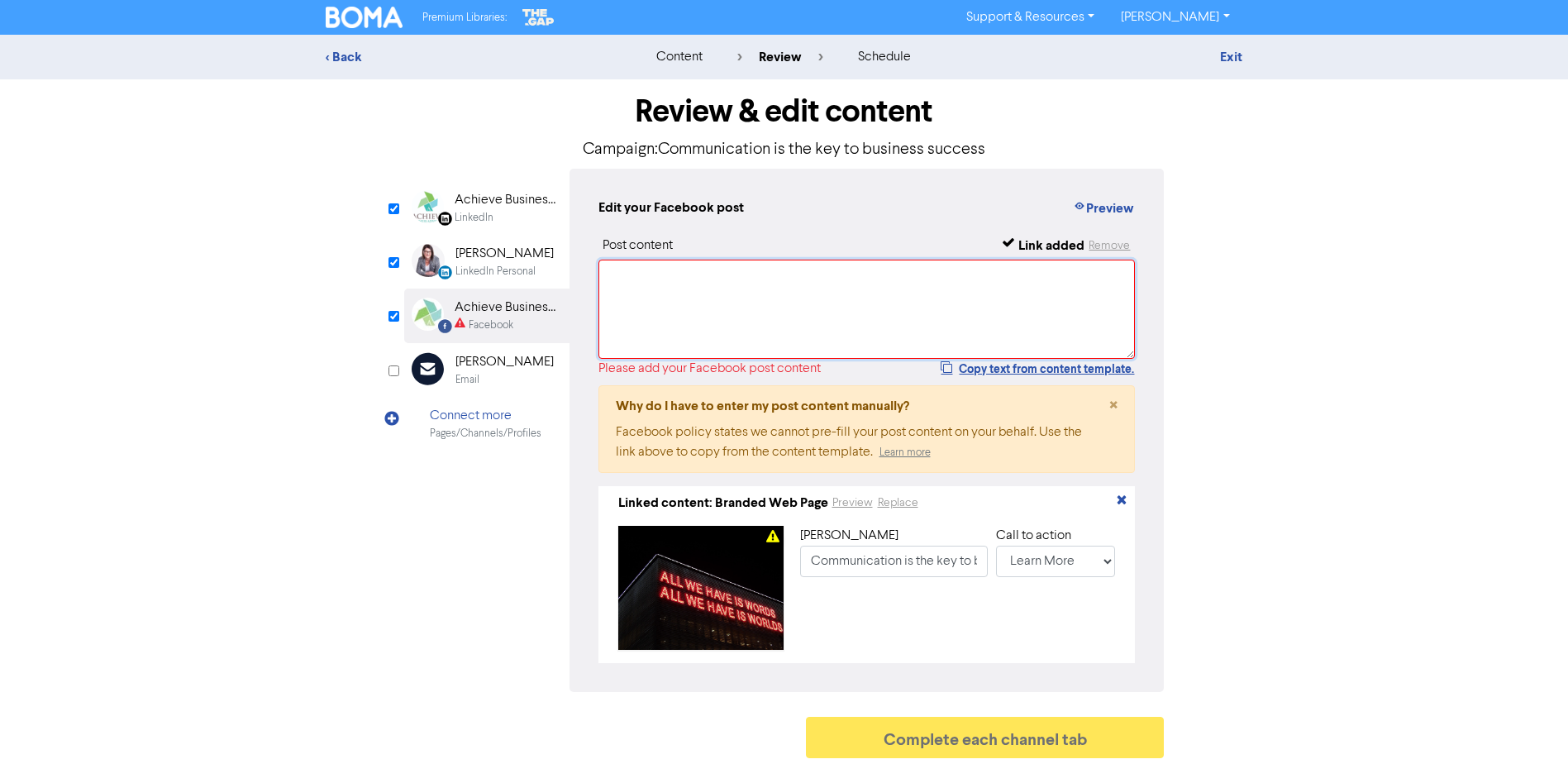
paste textarea "Effective communication helps you develop a stronger rapport, makes you memorab…"
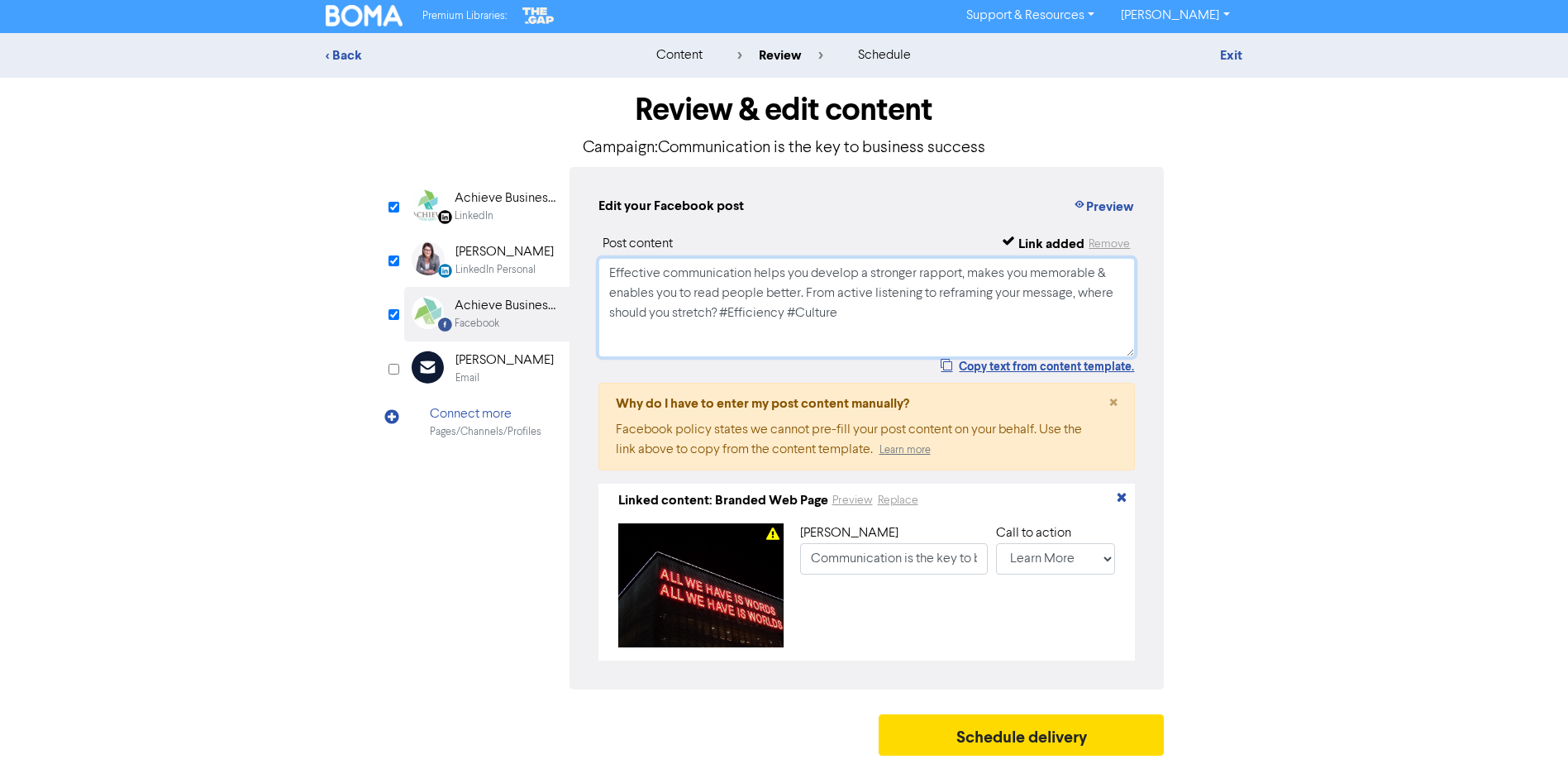
scroll to position [10, 0]
type textarea "Effective communication helps you develop a stronger rapport, makes you memorab…"
click at [1067, 729] on button "Schedule delivery" at bounding box center [1021, 734] width 286 height 41
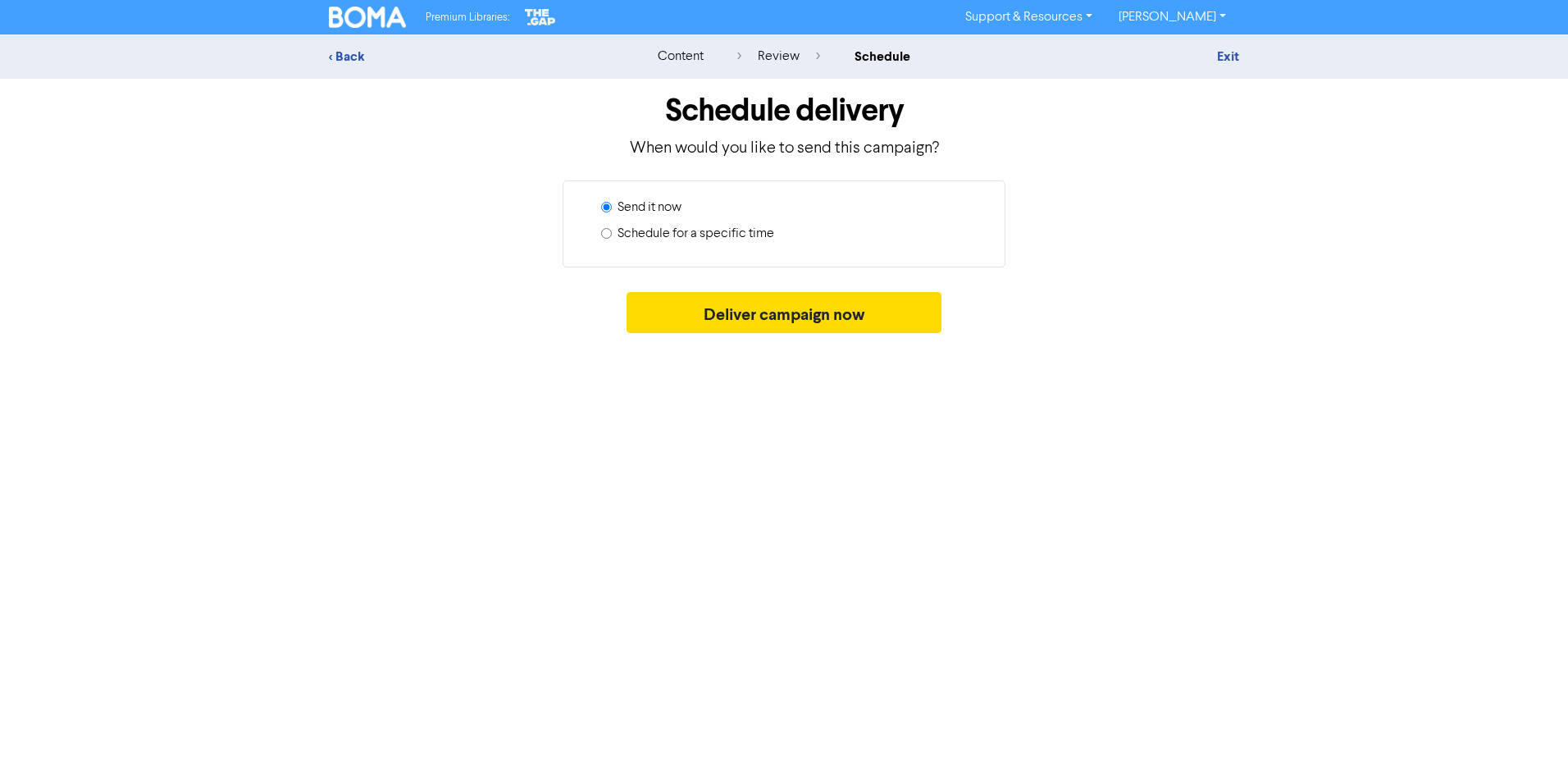
click at [737, 232] on label "Schedule for a specific time" at bounding box center [696, 233] width 157 height 20
click at [612, 232] on input "Schedule for a specific time" at bounding box center [606, 233] width 10 height 10
radio input "true"
radio input "false"
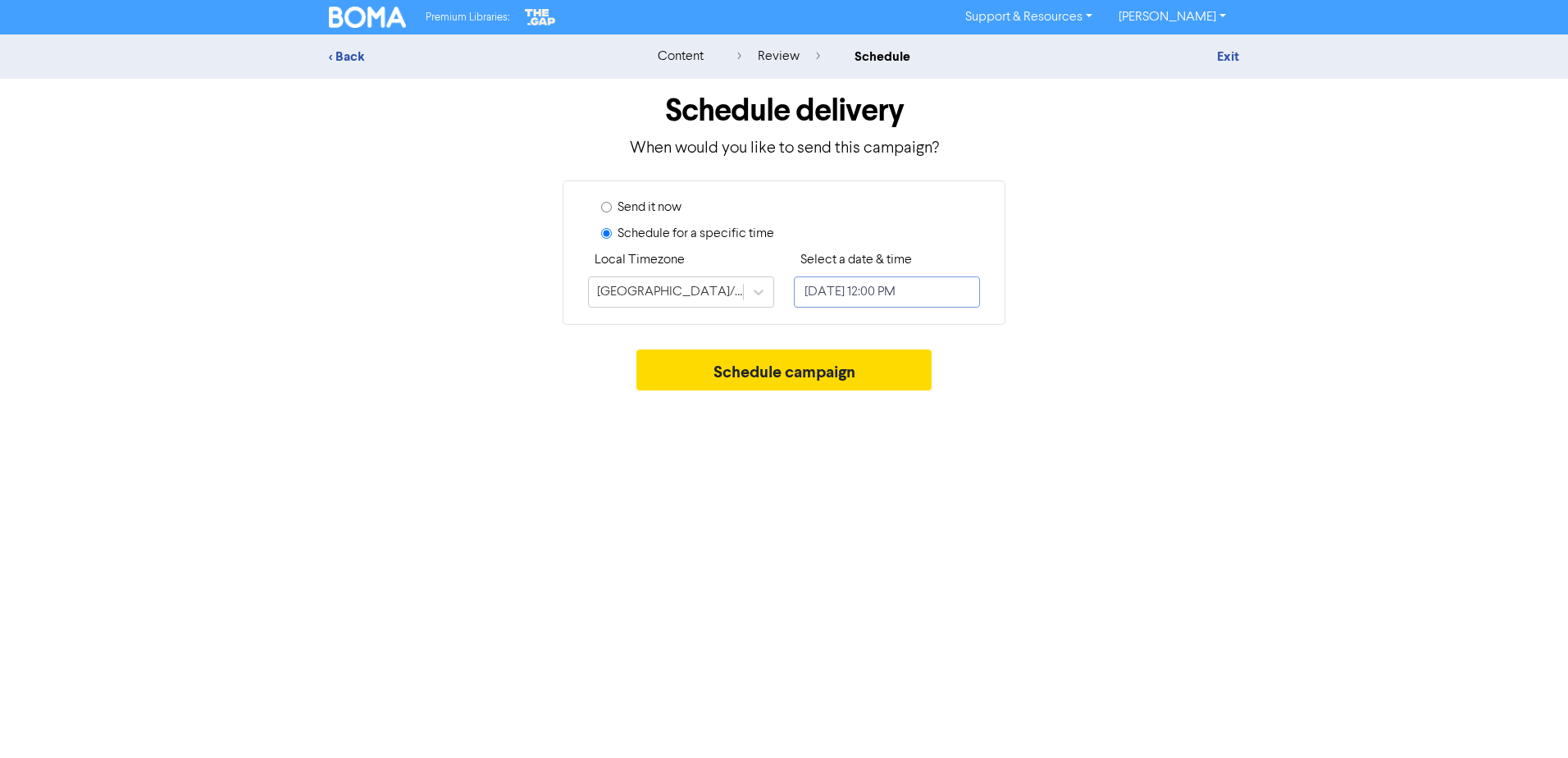
click at [835, 301] on input "[DATE] 12:00 PM" at bounding box center [887, 291] width 186 height 31
select select "9"
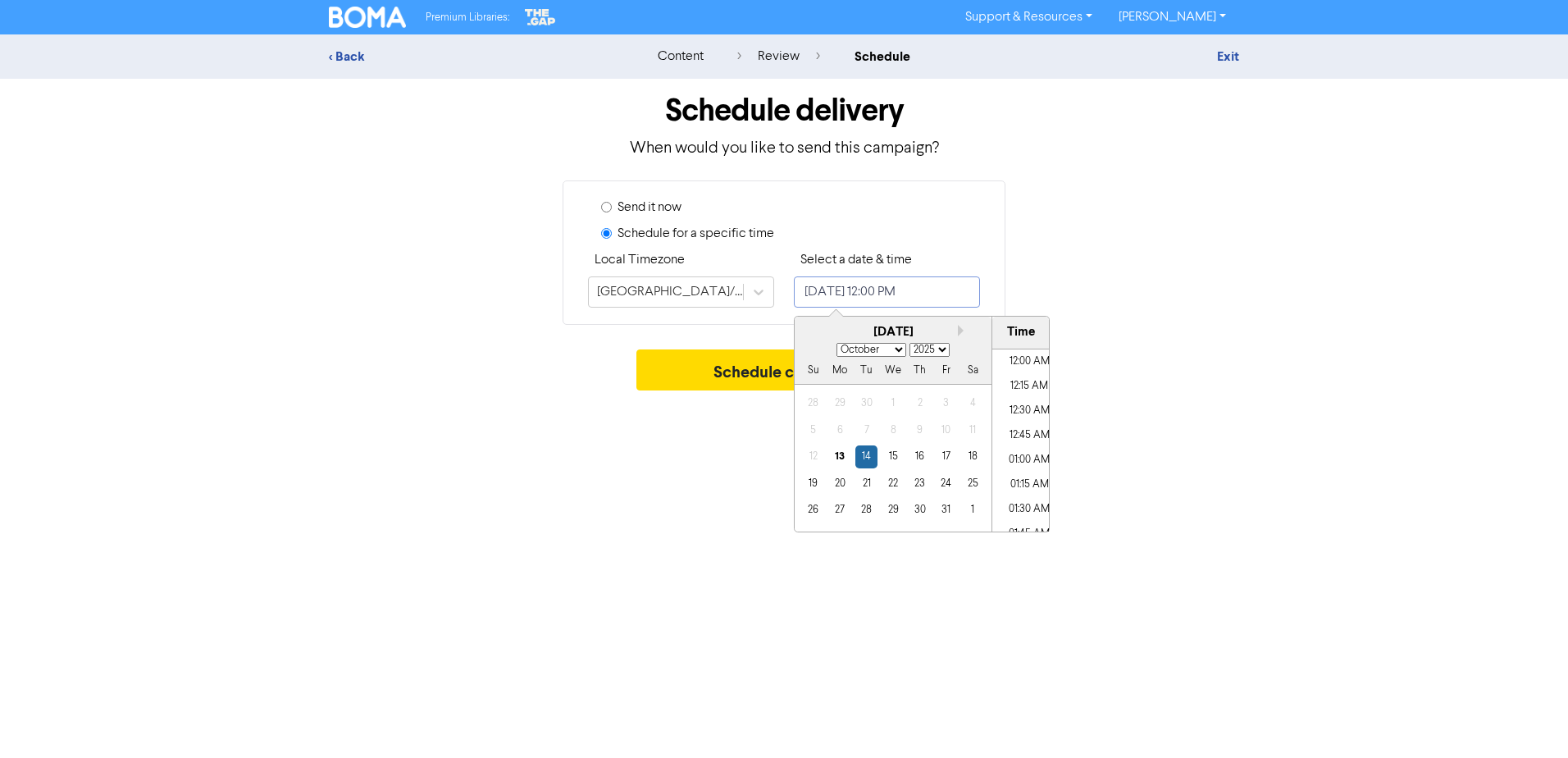
scroll to position [1102, 0]
click at [838, 458] on div "13" at bounding box center [839, 456] width 22 height 22
click at [1030, 495] on li "12:30 PM" at bounding box center [1029, 490] width 74 height 25
type input "[DATE] 12:30 PM"
click at [739, 378] on button "Schedule campaign" at bounding box center [784, 370] width 296 height 41
